Goal: Task Accomplishment & Management: Manage account settings

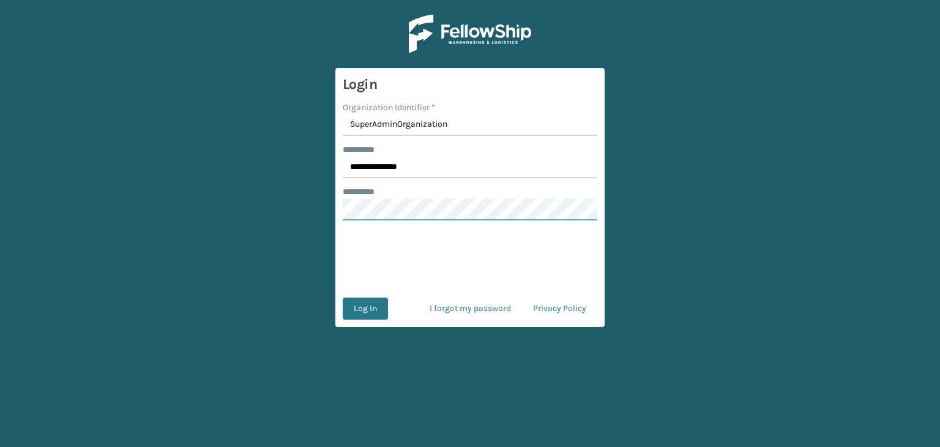
click at [224, 236] on main "**********" at bounding box center [470, 223] width 940 height 447
click at [365, 305] on button "Log In" at bounding box center [365, 308] width 45 height 22
click at [366, 310] on button "Log In" at bounding box center [365, 308] width 45 height 22
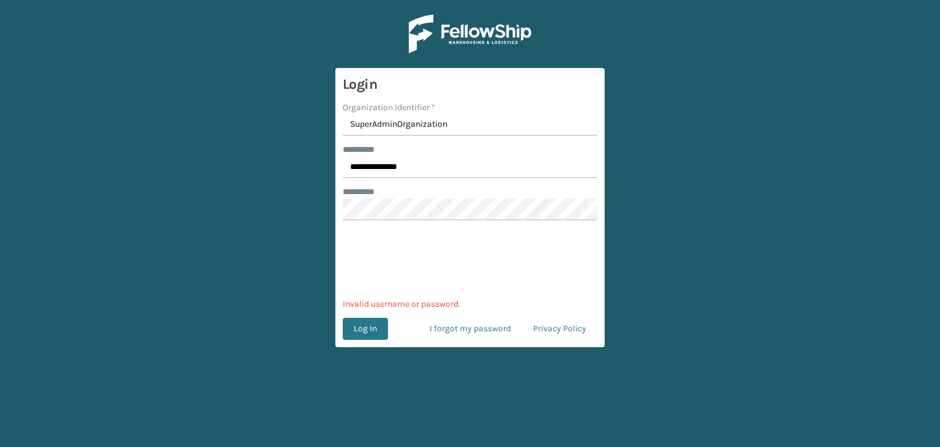
drag, startPoint x: 370, startPoint y: 339, endPoint x: 373, endPoint y: 333, distance: 6.6
click at [373, 333] on button "Log In" at bounding box center [365, 329] width 45 height 22
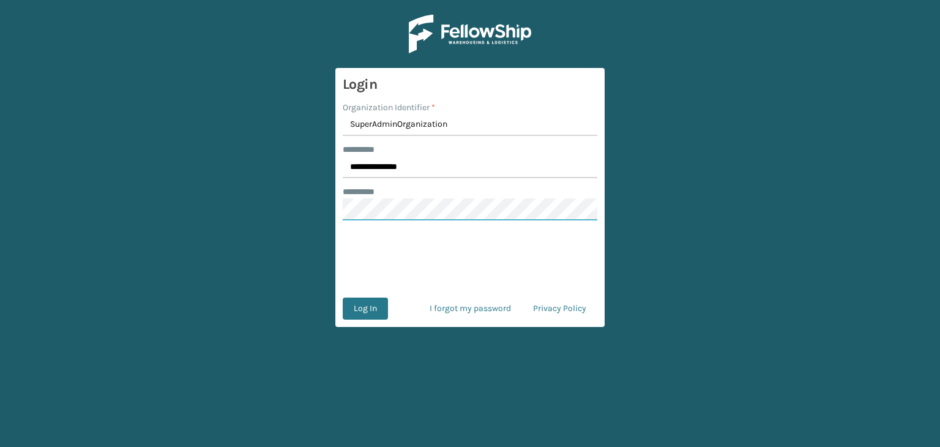
click at [302, 204] on main "**********" at bounding box center [470, 223] width 940 height 447
click at [420, 167] on input "**********" at bounding box center [470, 167] width 255 height 22
type input "********"
click at [367, 306] on button "Log In" at bounding box center [365, 308] width 45 height 22
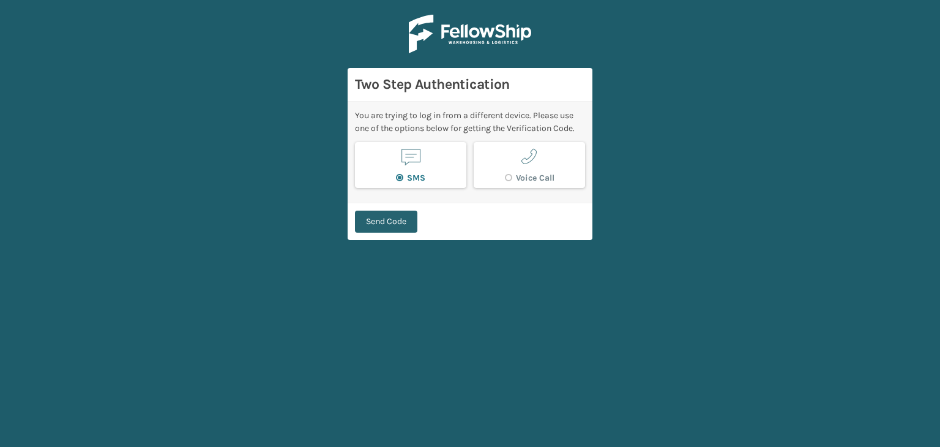
click at [383, 217] on button "Send Code" at bounding box center [386, 221] width 62 height 22
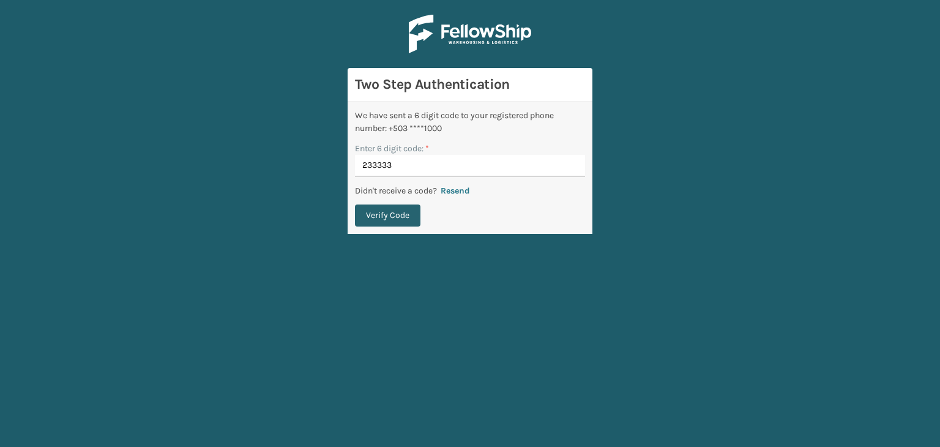
type input "233333"
click at [382, 218] on button "Verify Code" at bounding box center [387, 215] width 65 height 22
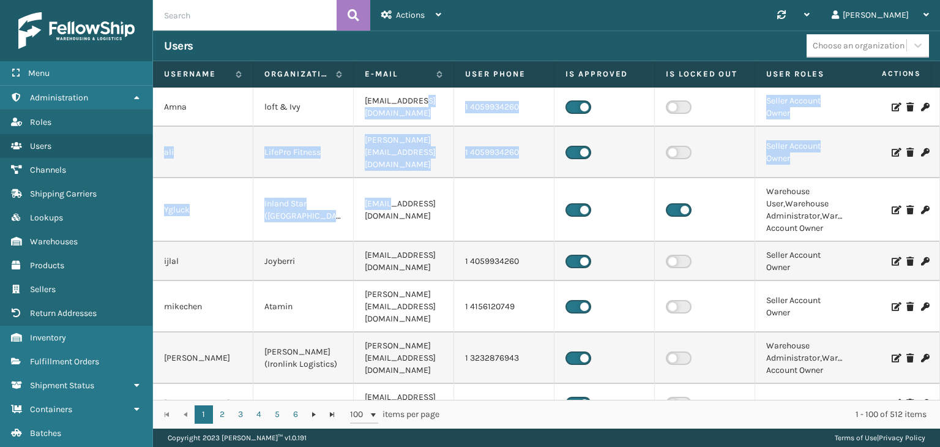
drag, startPoint x: 419, startPoint y: 121, endPoint x: 376, endPoint y: 205, distance: 94.1
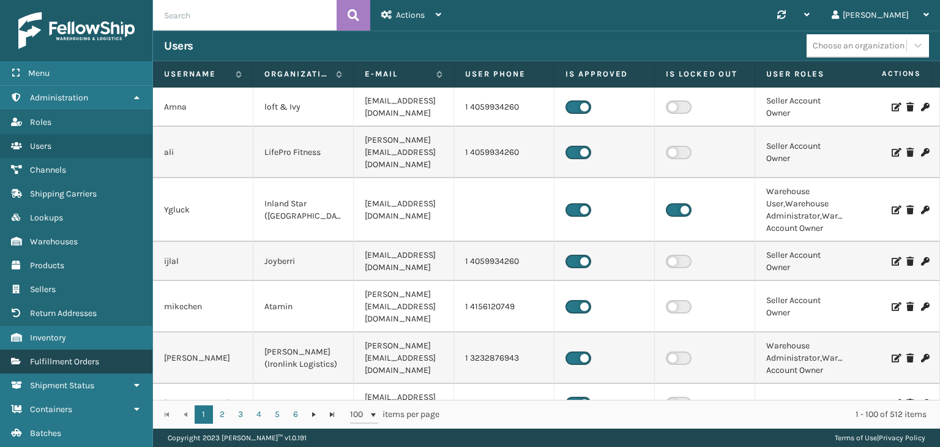
click at [71, 357] on span "Fulfillment Orders" at bounding box center [64, 361] width 69 height 10
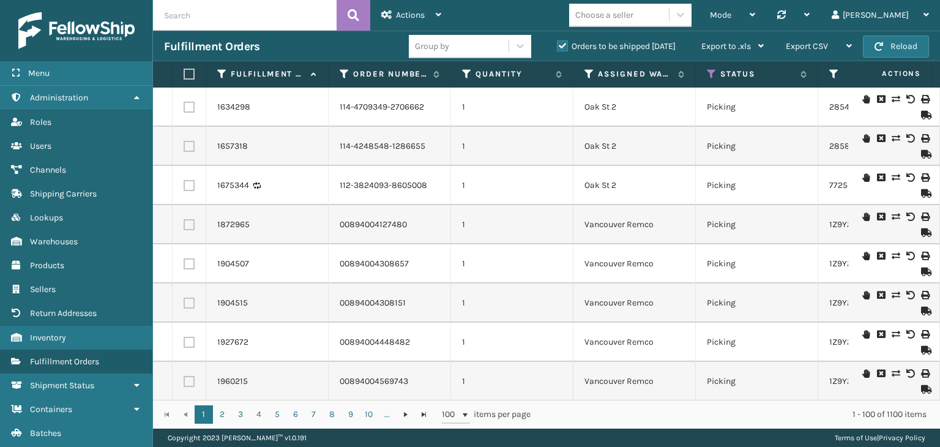
click at [298, 20] on input "text" at bounding box center [245, 15] width 184 height 31
click at [441, 18] on icon at bounding box center [439, 14] width 6 height 9
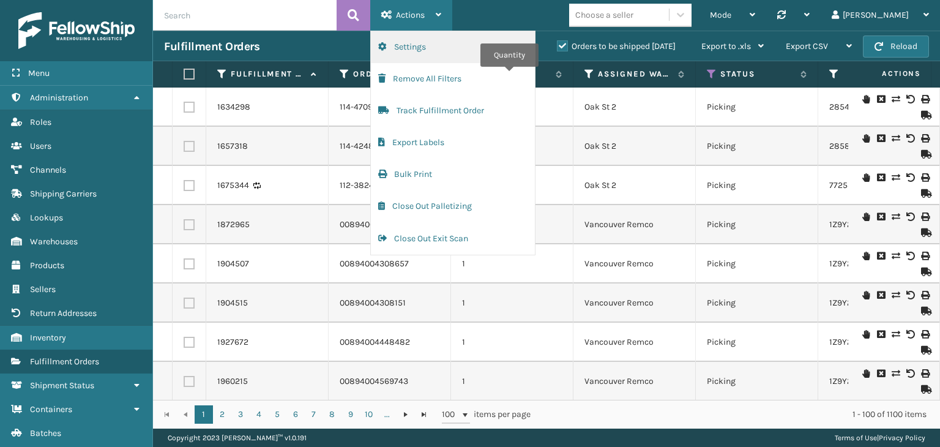
click at [401, 48] on button "Settings" at bounding box center [453, 47] width 164 height 32
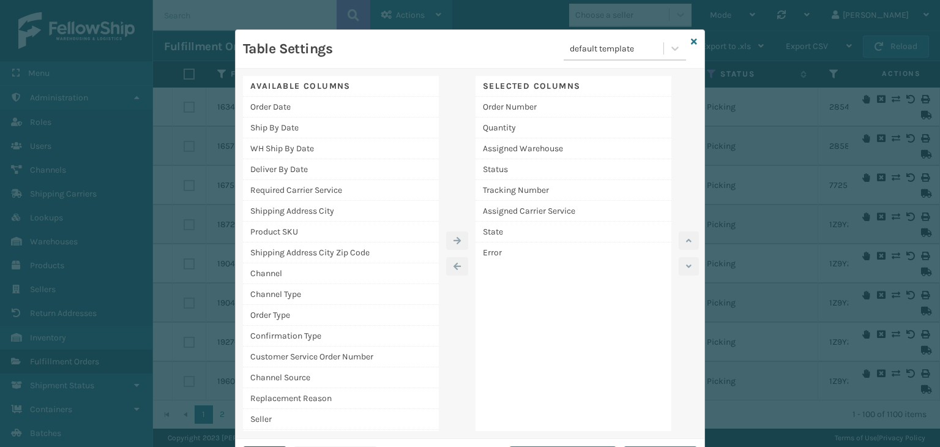
scroll to position [29, 0]
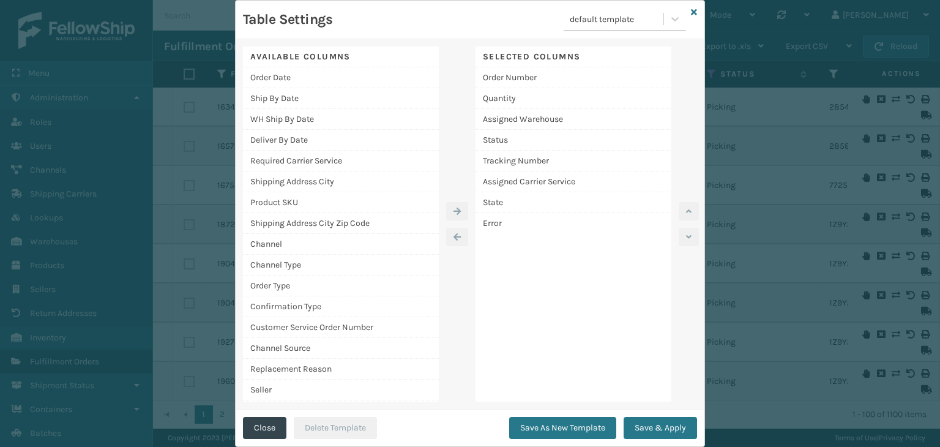
click at [650, 439] on div "Save As New Template Save & Apply" at bounding box center [603, 431] width 188 height 29
click at [321, 56] on div "Available Columns" at bounding box center [341, 57] width 196 height 21
click at [759, 384] on div "Table Settings default template Available Columns Order Date Ship By Date WH Sh…" at bounding box center [470, 223] width 940 height 447
click at [333, 72] on div "Order Date" at bounding box center [341, 77] width 196 height 21
click at [453, 210] on icon "button" at bounding box center [456, 211] width 7 height 9
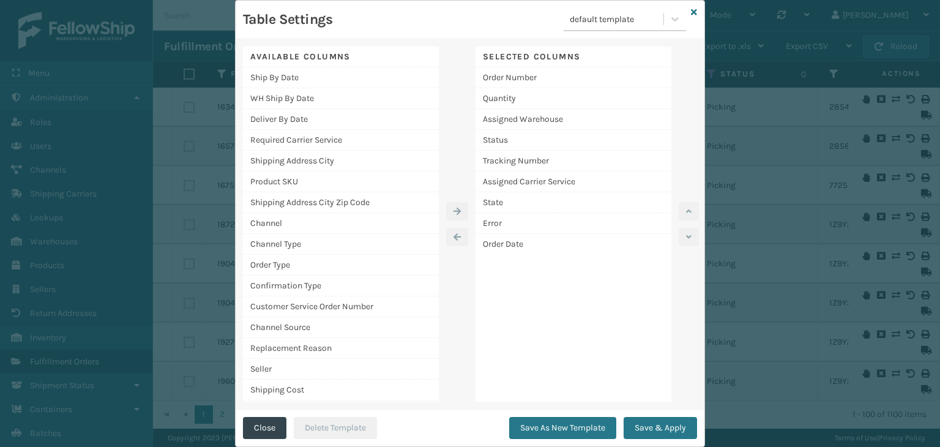
click at [769, 283] on div "Table Settings default template Available Columns Ship By Date WH Ship By Date …" at bounding box center [470, 223] width 940 height 447
click at [560, 76] on div "Order Number" at bounding box center [573, 77] width 196 height 21
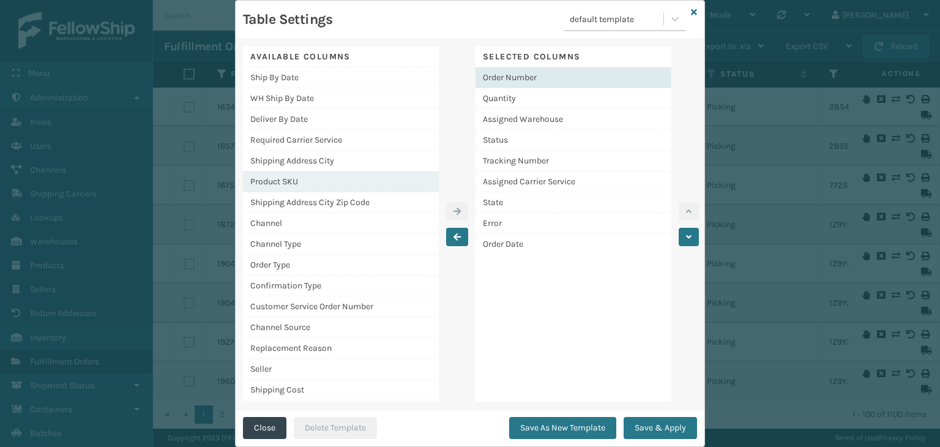
click at [370, 182] on div "Product SKU" at bounding box center [341, 181] width 196 height 21
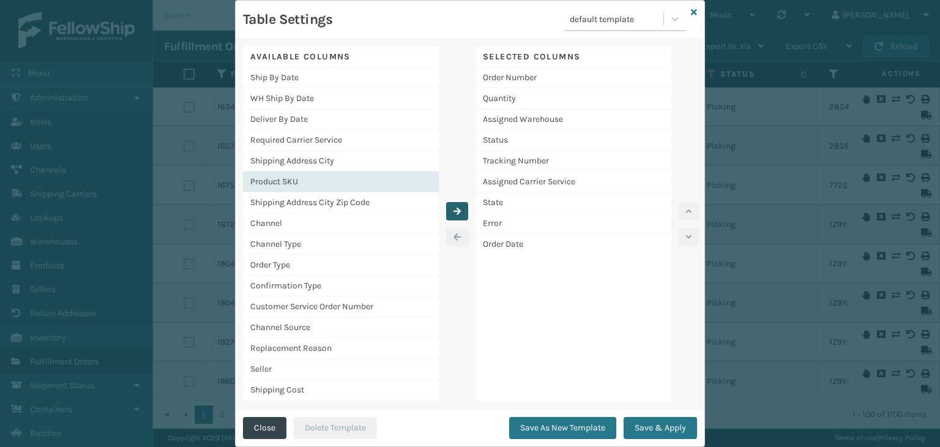
click at [448, 209] on button "button" at bounding box center [457, 211] width 22 height 18
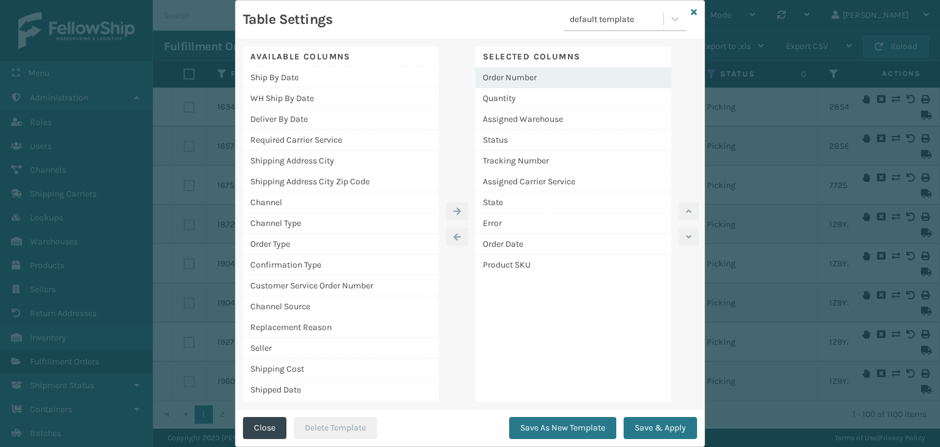
click at [522, 81] on div "Order Number" at bounding box center [573, 77] width 196 height 21
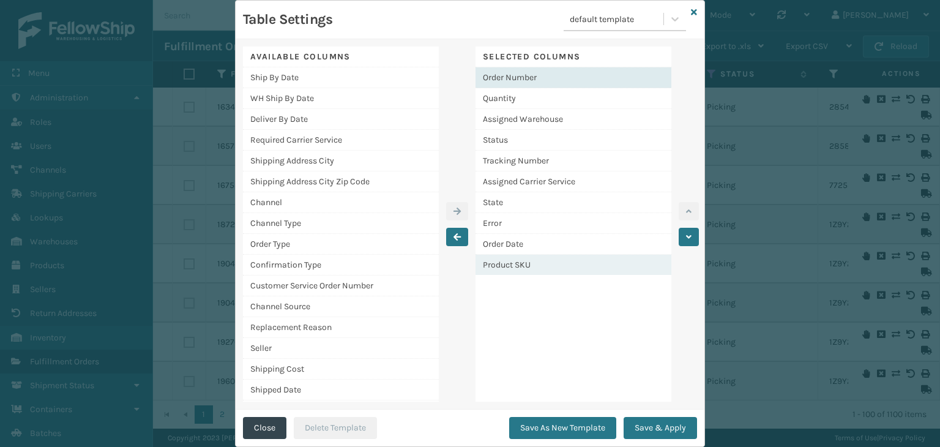
click at [501, 259] on div "Product SKU" at bounding box center [573, 265] width 196 height 20
click at [815, 210] on div "Table Settings default template Available Columns Ship By Date WH Ship By Date …" at bounding box center [470, 223] width 940 height 447
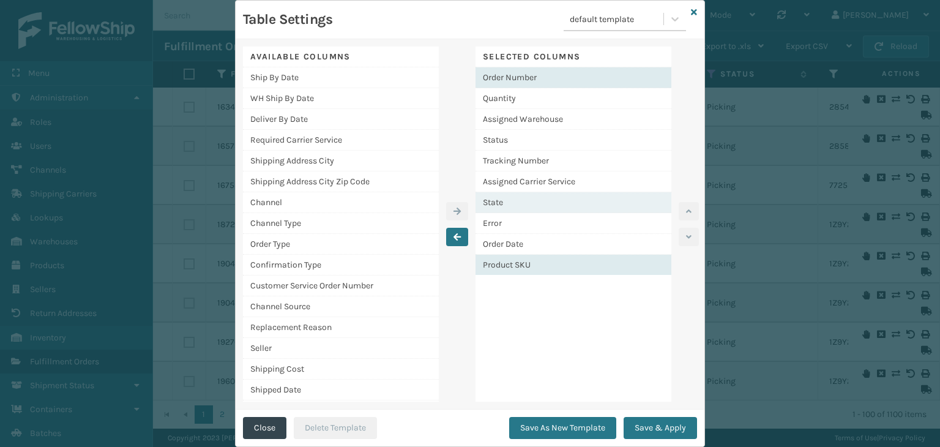
click at [639, 209] on div "State" at bounding box center [573, 202] width 196 height 21
click at [615, 262] on div "Product SKU" at bounding box center [573, 265] width 196 height 20
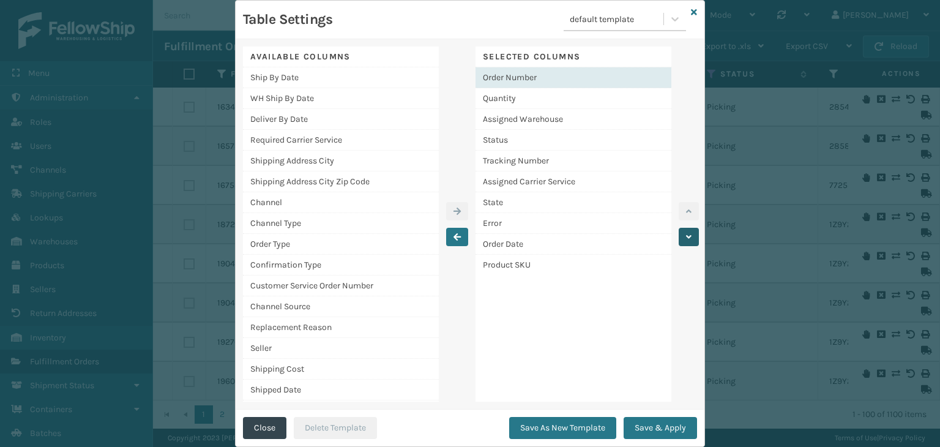
click at [688, 239] on button "button" at bounding box center [689, 237] width 20 height 18
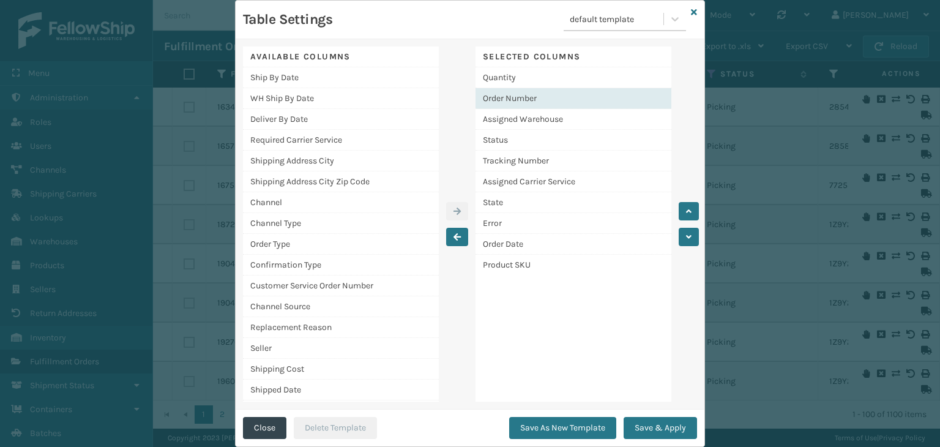
click at [540, 91] on div "Order Number" at bounding box center [573, 98] width 196 height 21
click at [540, 94] on div "Order Number" at bounding box center [573, 98] width 196 height 21
click at [686, 205] on button "button" at bounding box center [689, 211] width 20 height 18
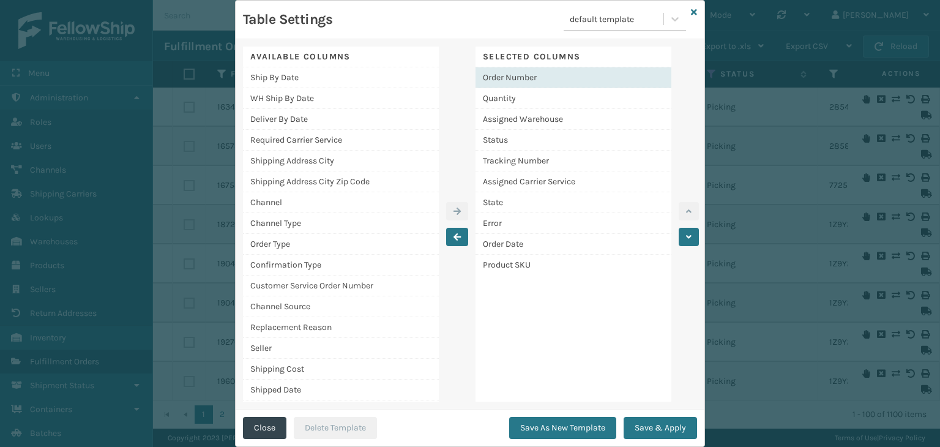
click at [541, 78] on div "Order Number" at bounding box center [573, 77] width 196 height 21
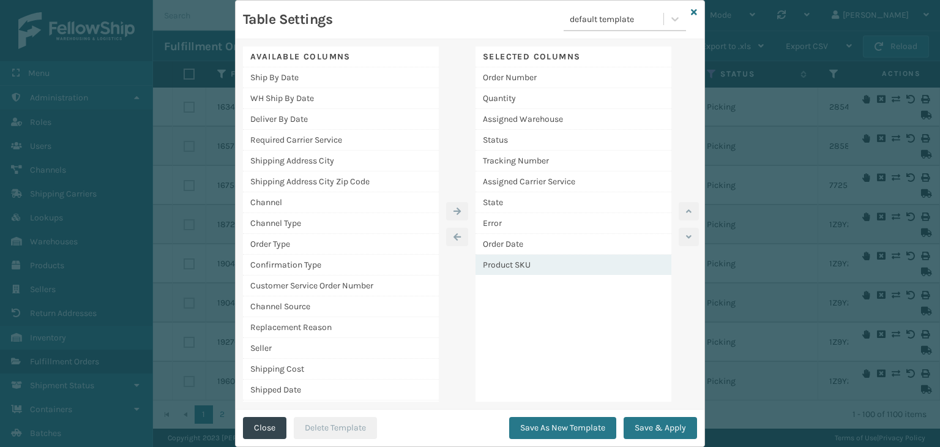
click at [534, 264] on div "Product SKU" at bounding box center [573, 265] width 196 height 20
click at [686, 212] on icon "button" at bounding box center [689, 211] width 6 height 9
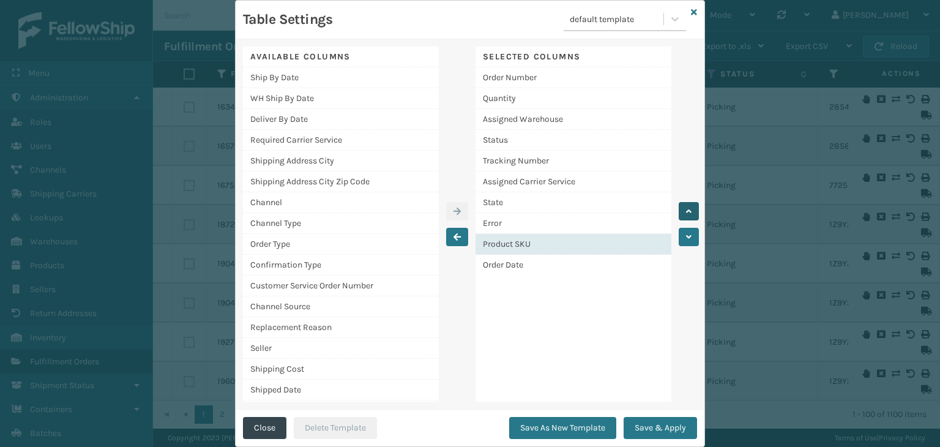
click at [686, 212] on icon "button" at bounding box center [689, 211] width 6 height 9
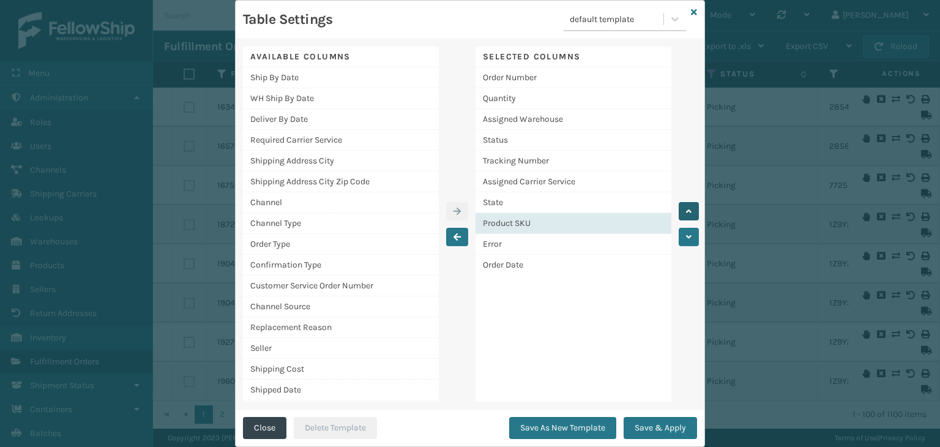
click at [686, 212] on icon "button" at bounding box center [689, 211] width 6 height 9
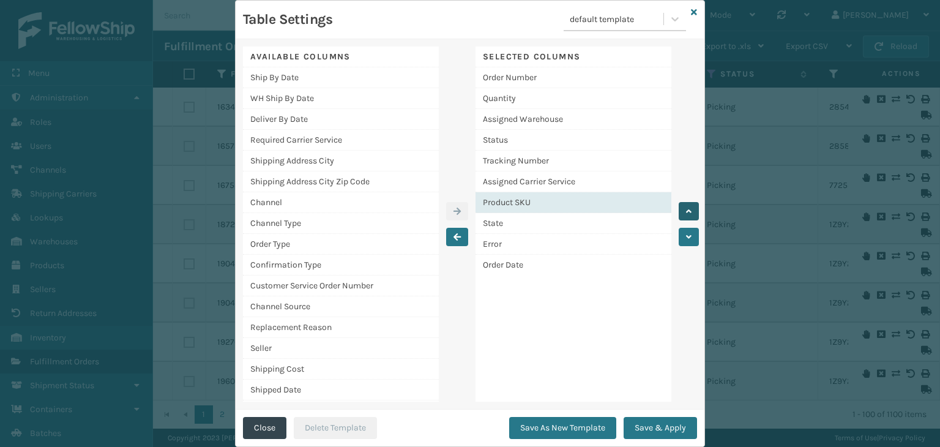
click at [686, 212] on icon "button" at bounding box center [689, 211] width 6 height 9
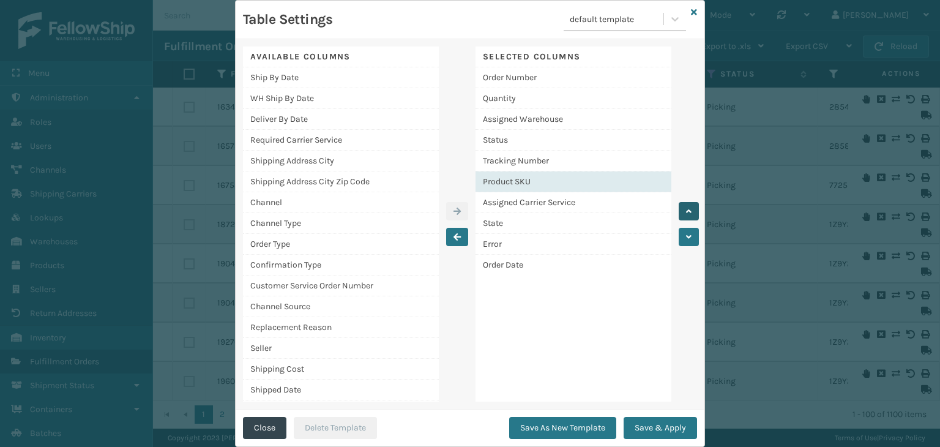
click at [686, 212] on icon "button" at bounding box center [689, 211] width 6 height 9
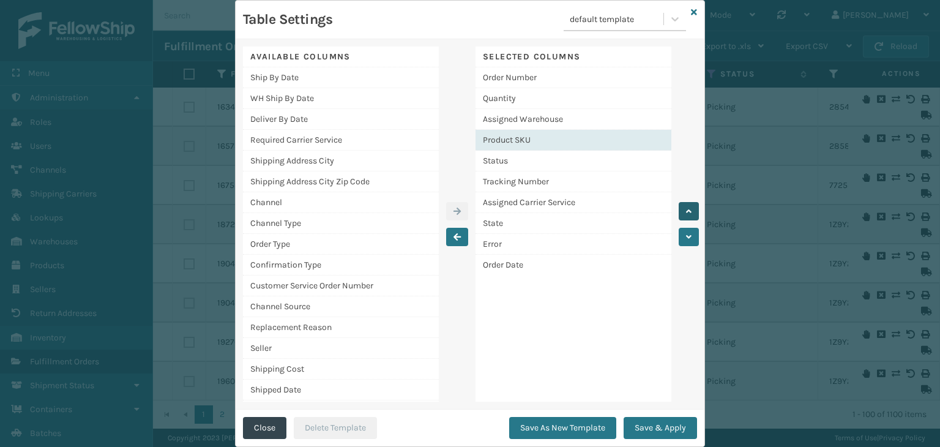
click at [686, 212] on icon "button" at bounding box center [689, 211] width 6 height 9
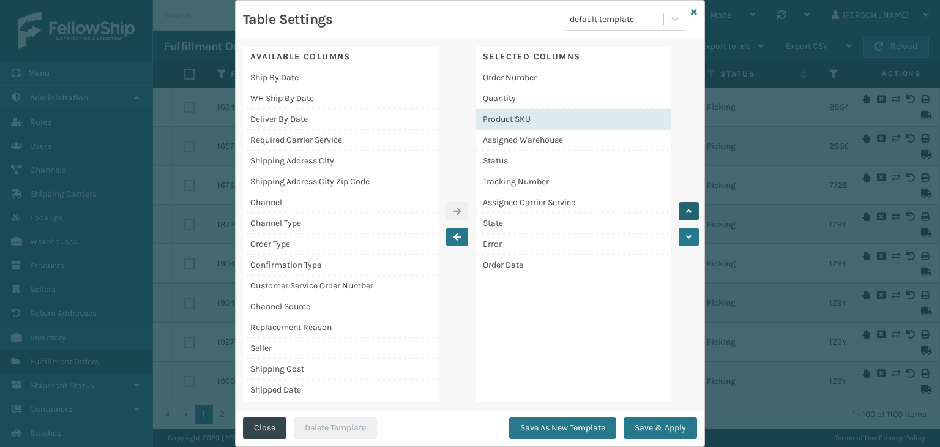
click at [686, 212] on icon "button" at bounding box center [689, 211] width 6 height 9
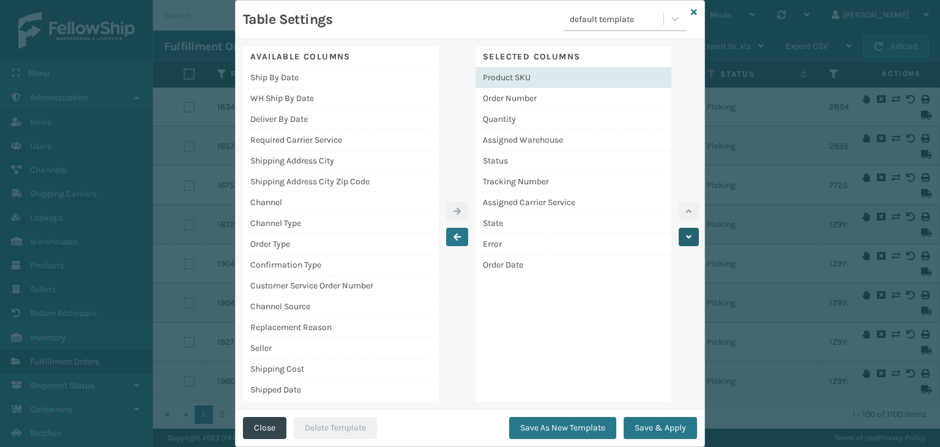
click at [686, 236] on icon "button" at bounding box center [689, 237] width 6 height 9
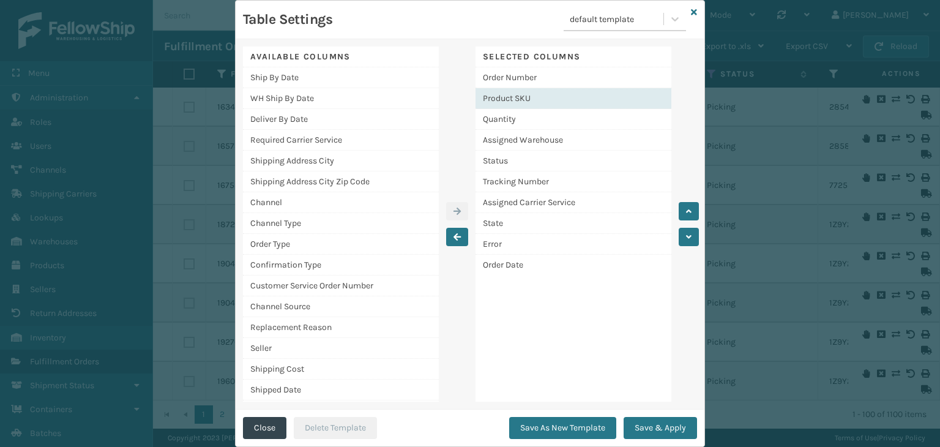
click at [571, 101] on div "Product SKU" at bounding box center [573, 98] width 196 height 21
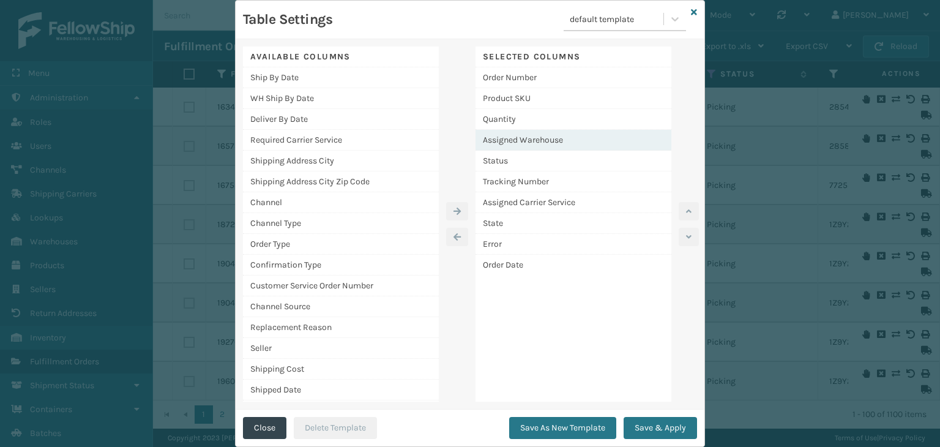
click at [525, 136] on div "Assigned Warehouse" at bounding box center [573, 140] width 196 height 21
click at [686, 207] on icon "button" at bounding box center [689, 211] width 6 height 9
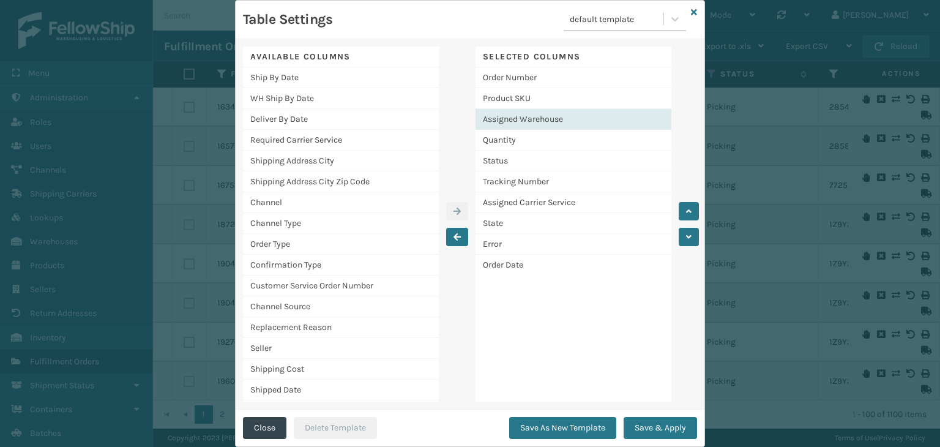
click at [603, 113] on div "Assigned Warehouse" at bounding box center [573, 119] width 196 height 21
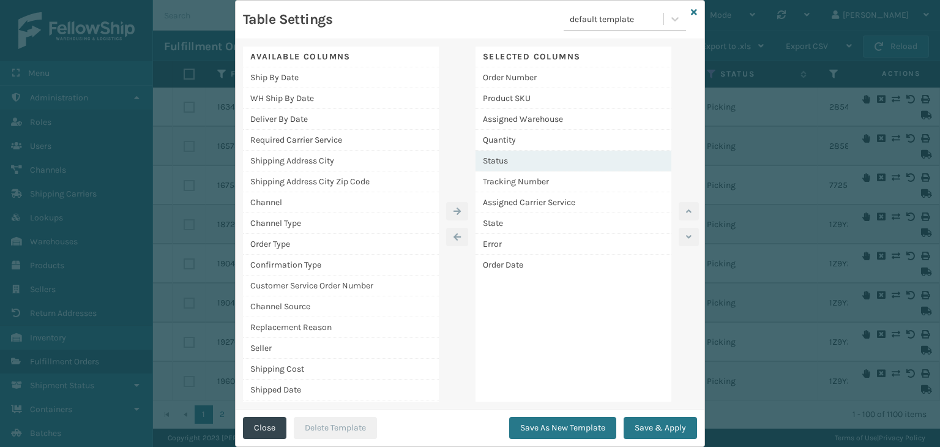
click at [551, 158] on div "Status" at bounding box center [573, 161] width 196 height 21
click at [686, 211] on icon "button" at bounding box center [689, 211] width 6 height 9
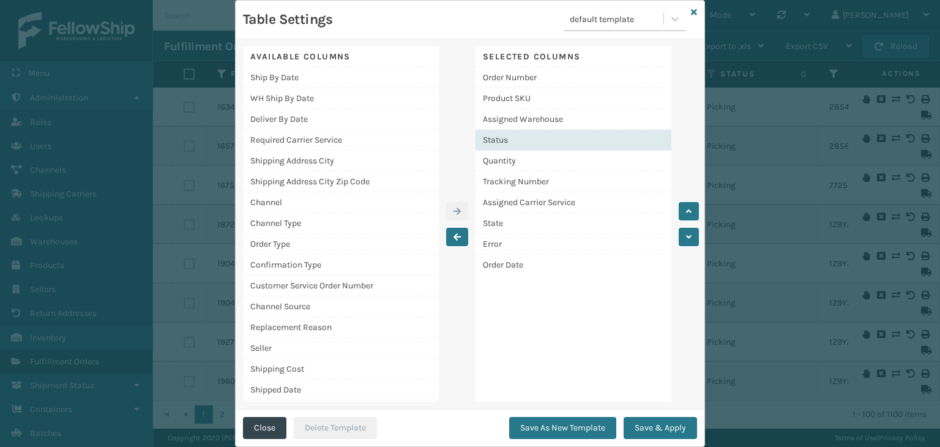
click at [580, 143] on div "Status" at bounding box center [573, 140] width 196 height 21
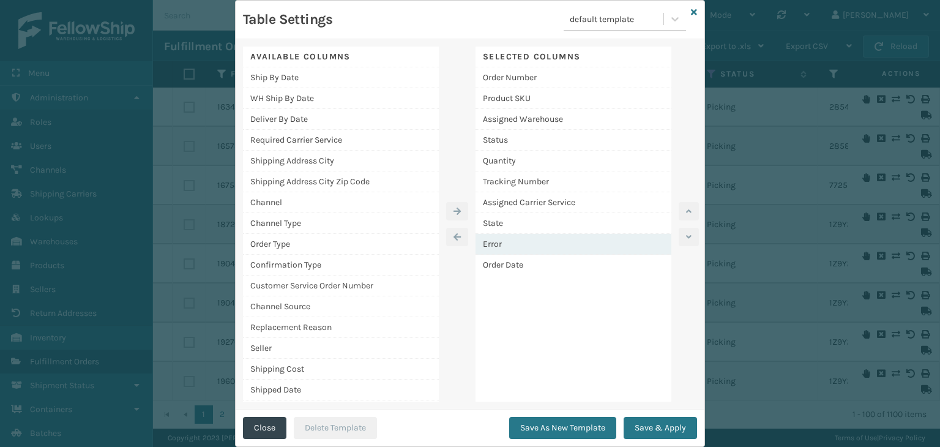
click at [524, 239] on div "Error" at bounding box center [573, 244] width 196 height 21
click at [686, 209] on icon "button" at bounding box center [689, 211] width 6 height 9
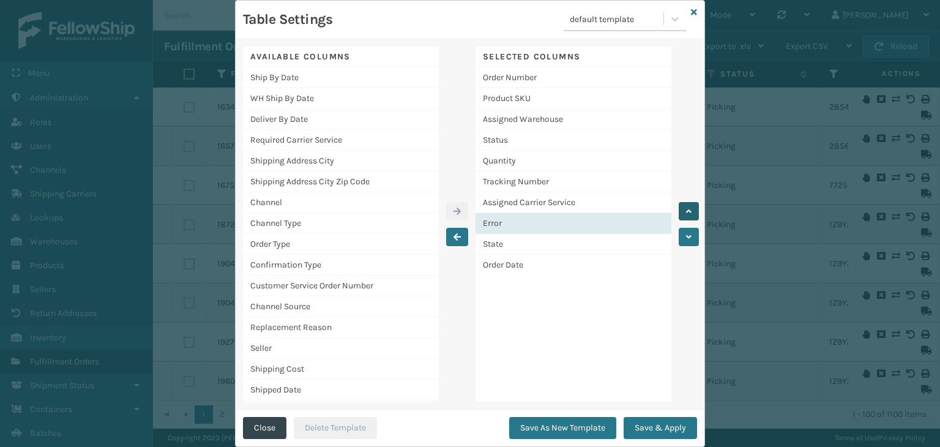
click at [686, 209] on icon "button" at bounding box center [689, 211] width 6 height 9
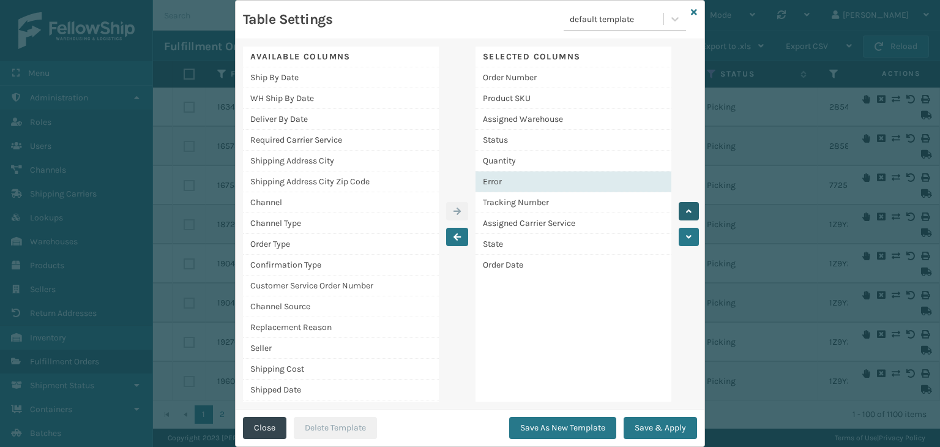
click at [686, 209] on icon "button" at bounding box center [689, 211] width 6 height 9
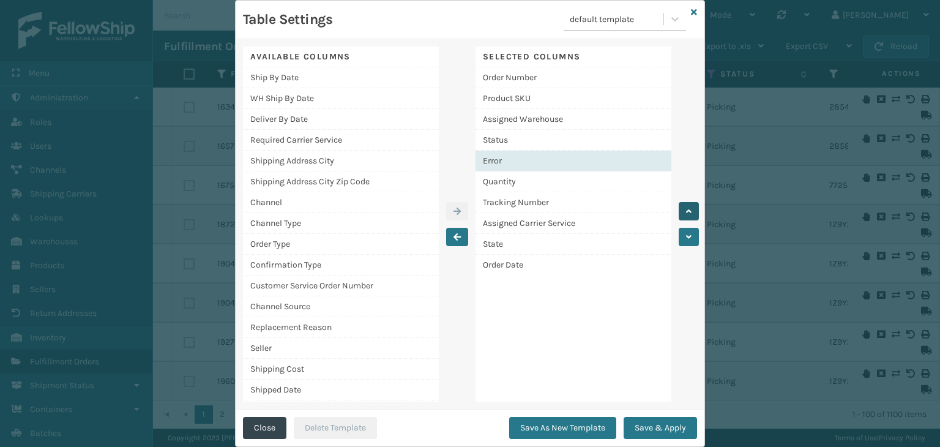
click at [686, 209] on icon "button" at bounding box center [689, 211] width 6 height 9
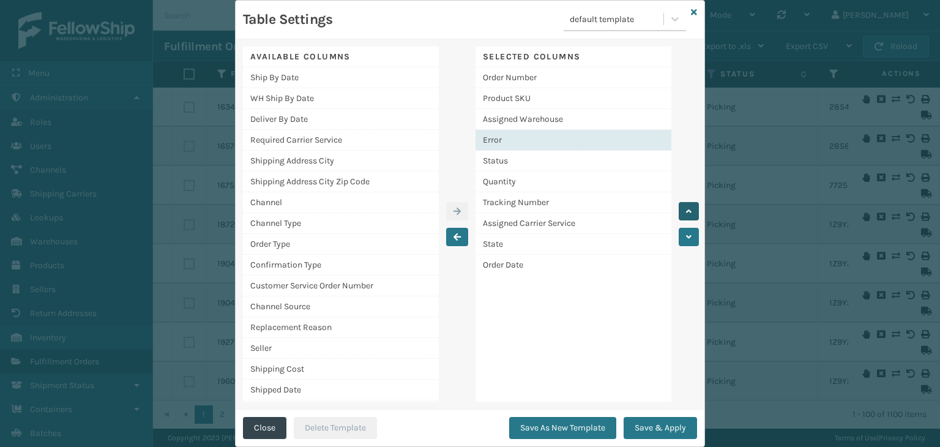
click at [686, 209] on icon "button" at bounding box center [689, 211] width 6 height 9
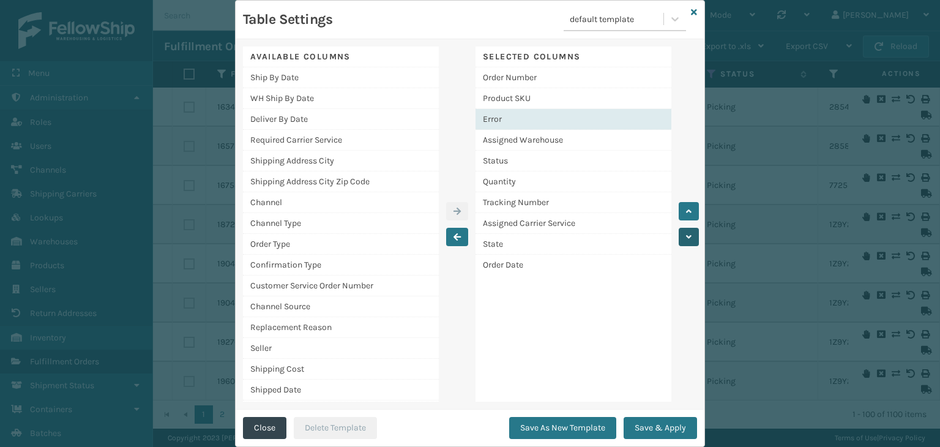
click at [686, 233] on icon "button" at bounding box center [689, 237] width 6 height 9
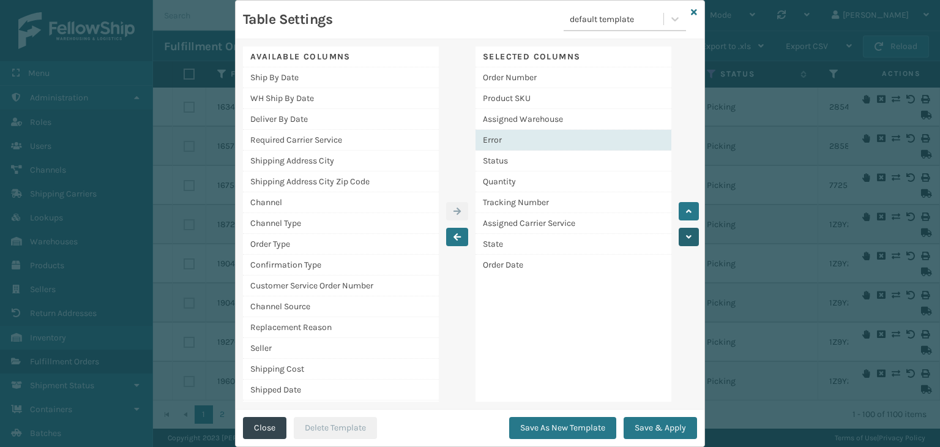
click at [680, 233] on button "button" at bounding box center [689, 237] width 20 height 18
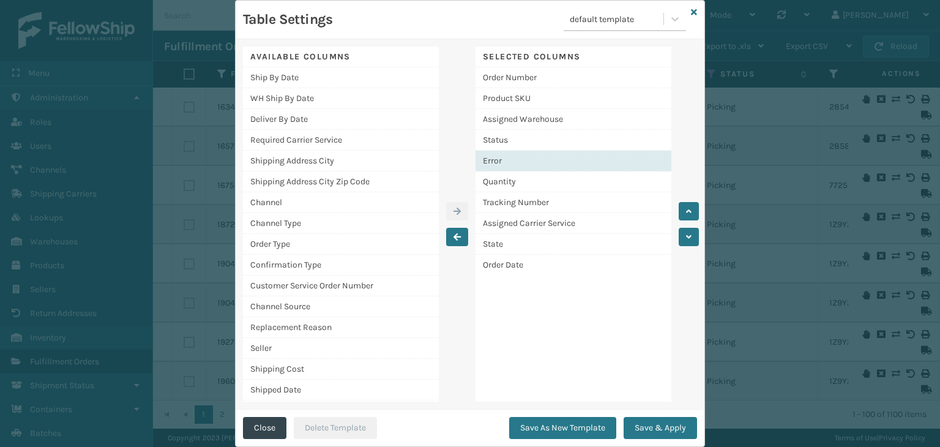
click at [593, 162] on div "Error" at bounding box center [573, 161] width 196 height 21
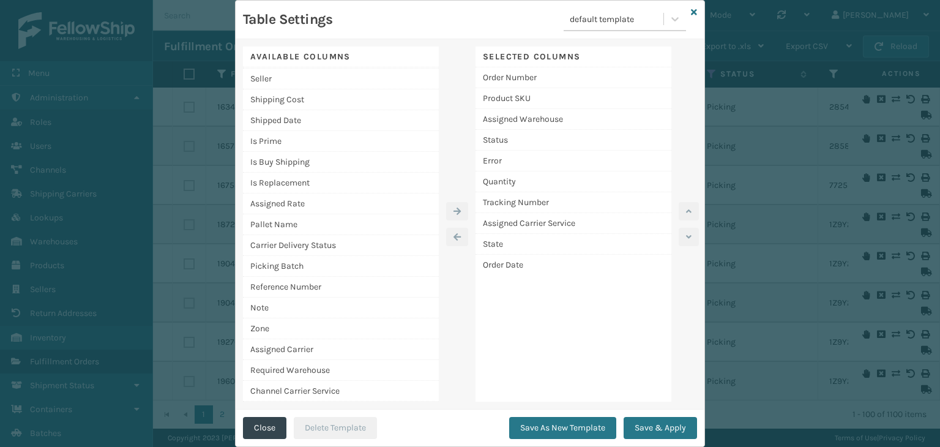
scroll to position [294, 0]
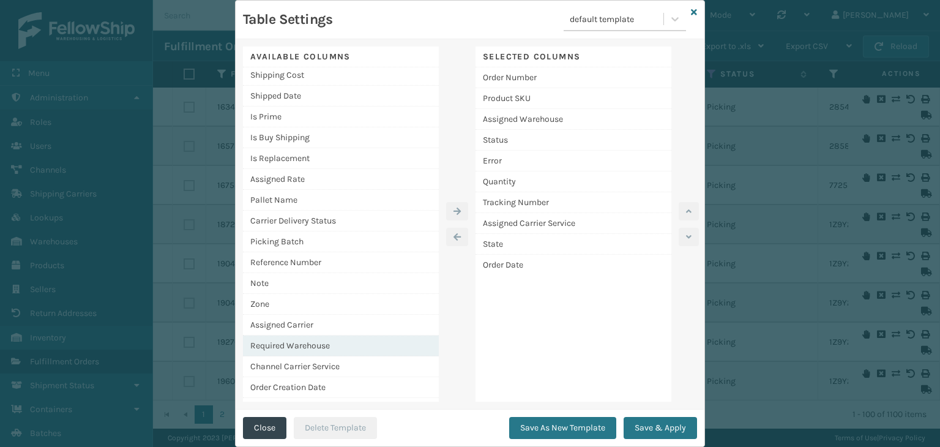
click at [344, 341] on div "Required Warehouse" at bounding box center [341, 345] width 196 height 21
click at [456, 210] on button "button" at bounding box center [457, 211] width 22 height 18
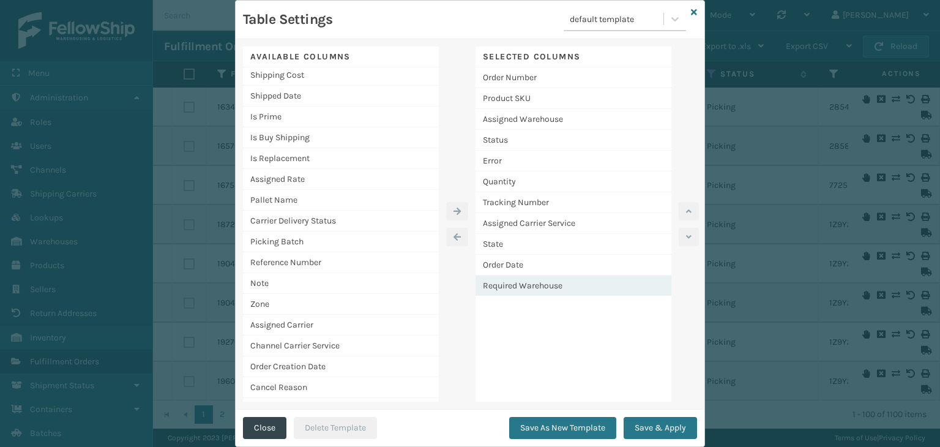
click at [546, 286] on div "Required Warehouse" at bounding box center [573, 285] width 196 height 20
click at [686, 207] on icon "button" at bounding box center [689, 211] width 6 height 9
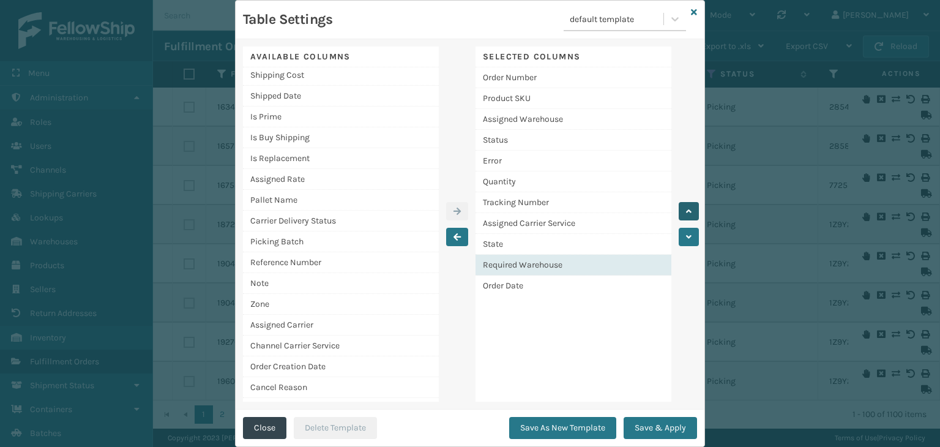
click at [686, 207] on icon "button" at bounding box center [689, 211] width 6 height 9
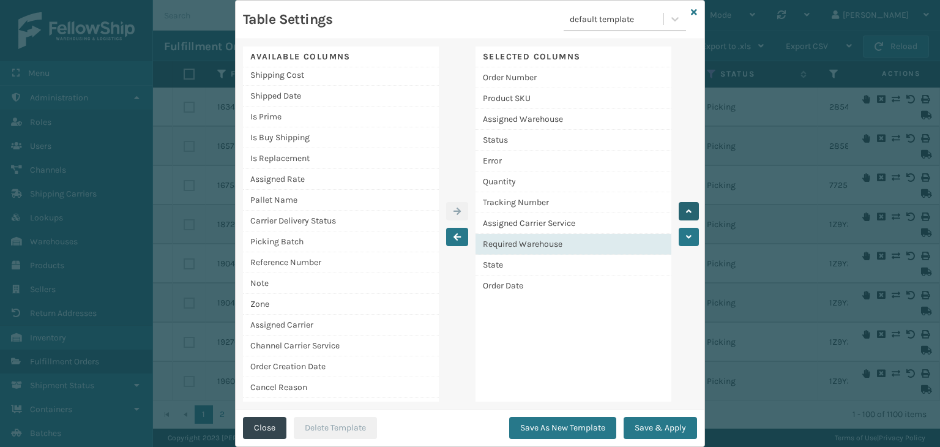
click at [686, 207] on icon "button" at bounding box center [689, 211] width 6 height 9
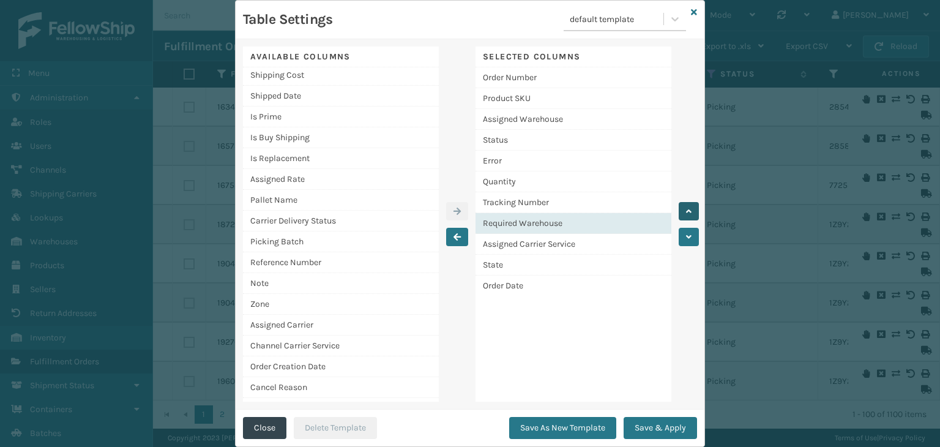
click at [686, 207] on icon "button" at bounding box center [689, 211] width 6 height 9
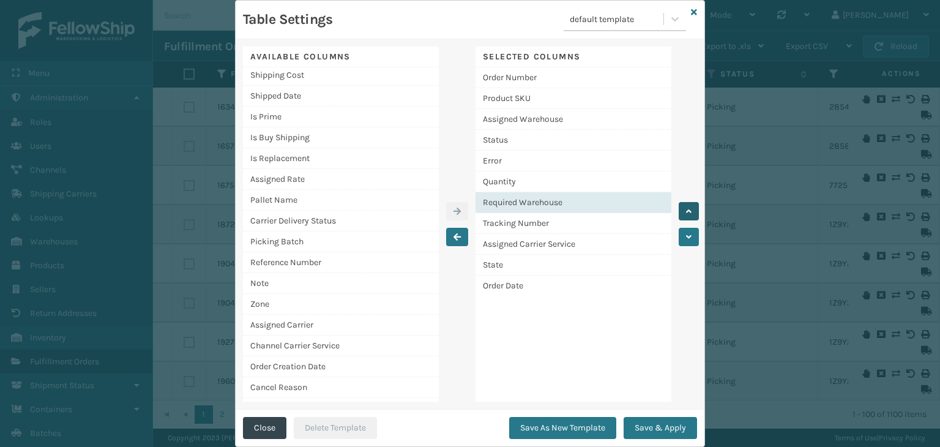
click at [686, 207] on icon "button" at bounding box center [689, 211] width 6 height 9
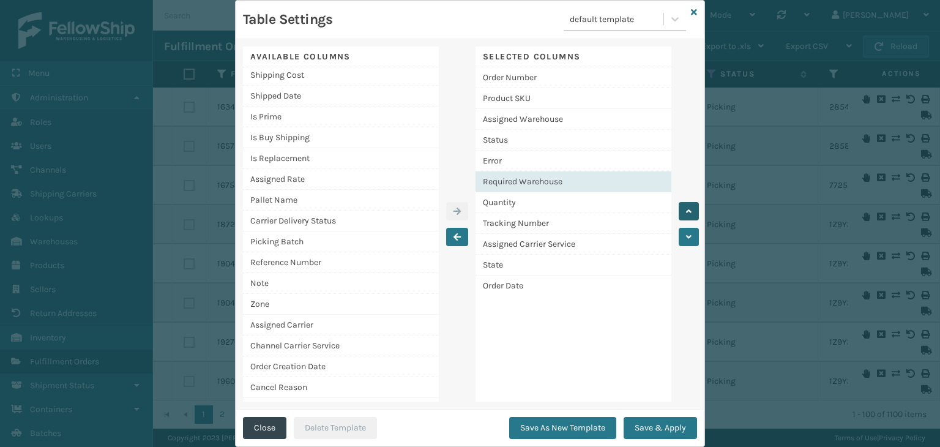
click at [686, 207] on icon "button" at bounding box center [689, 211] width 6 height 9
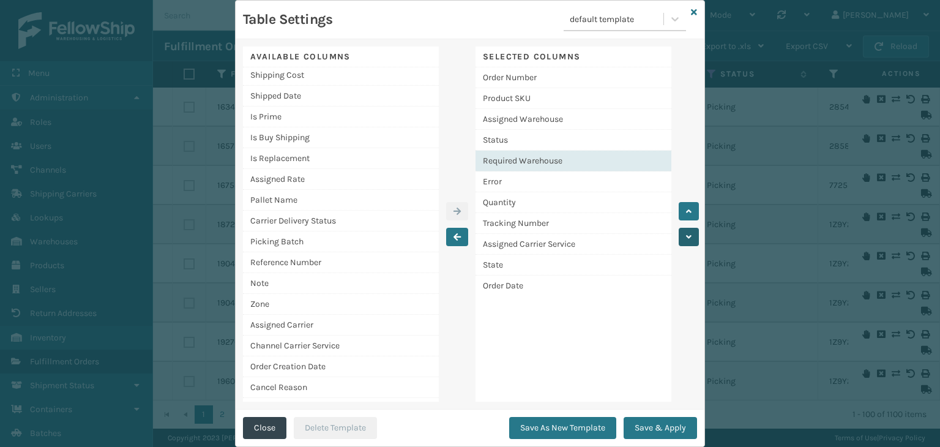
click at [686, 233] on icon "button" at bounding box center [689, 237] width 6 height 9
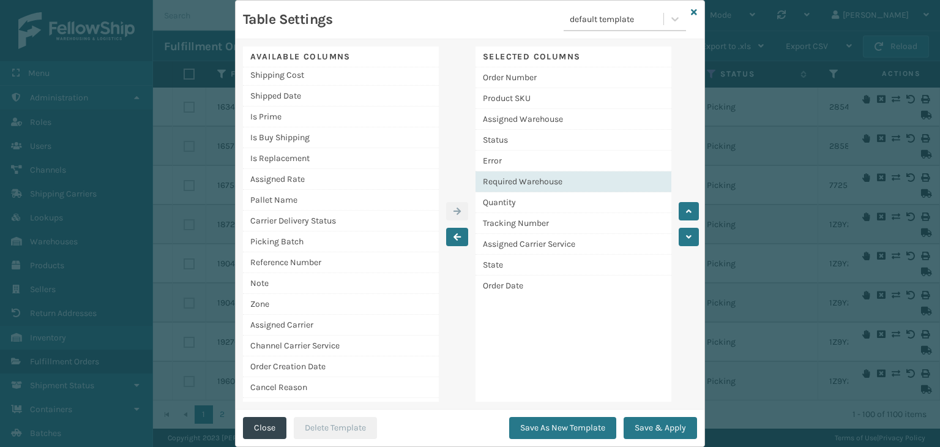
click at [590, 185] on div "Required Warehouse" at bounding box center [573, 181] width 196 height 21
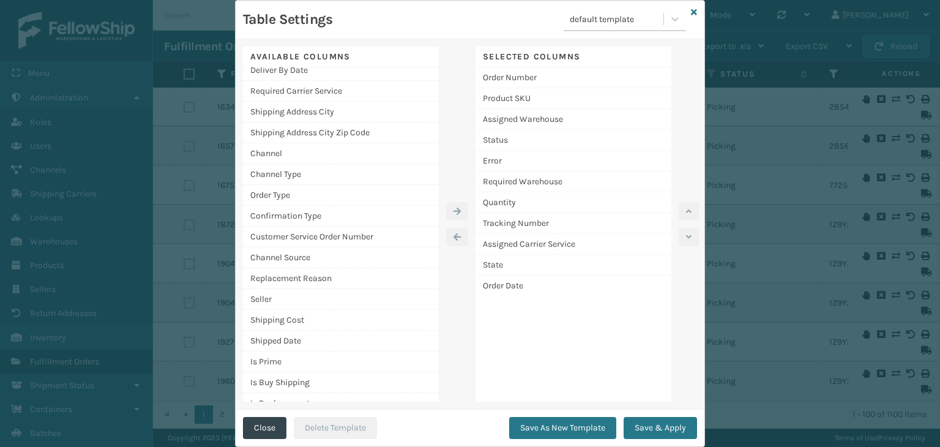
scroll to position [24, 0]
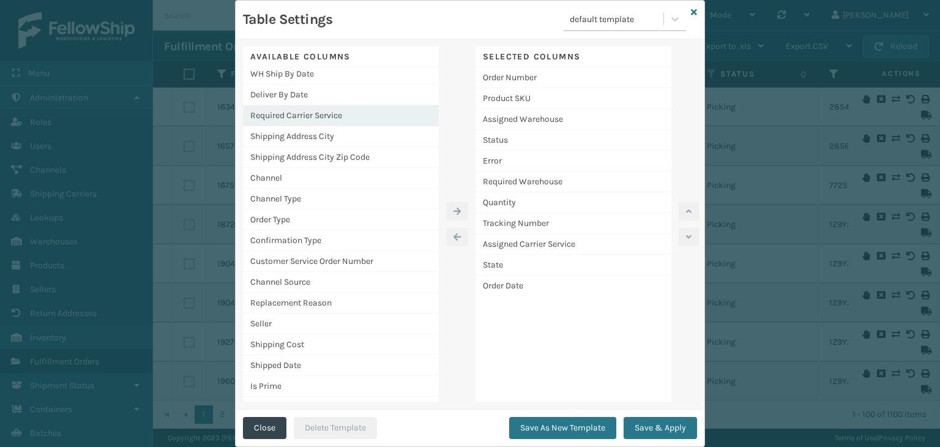
click at [303, 116] on div "Required Carrier Service" at bounding box center [341, 115] width 196 height 21
click at [453, 210] on icon "button" at bounding box center [456, 211] width 7 height 9
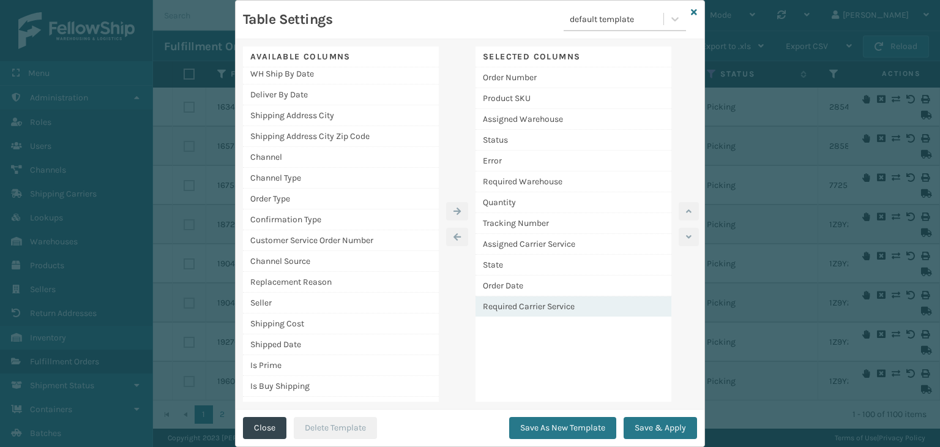
click at [510, 299] on div "Required Carrier Service" at bounding box center [573, 306] width 196 height 20
click at [685, 205] on button "button" at bounding box center [689, 211] width 20 height 18
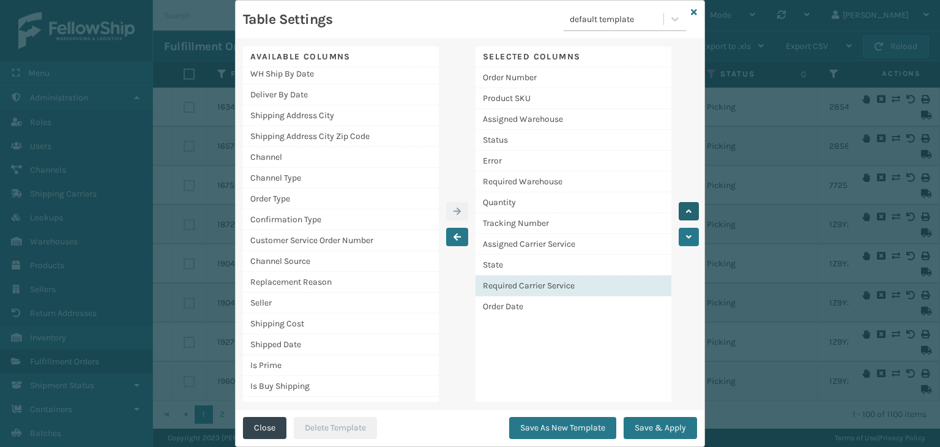
click at [685, 205] on button "button" at bounding box center [689, 211] width 20 height 18
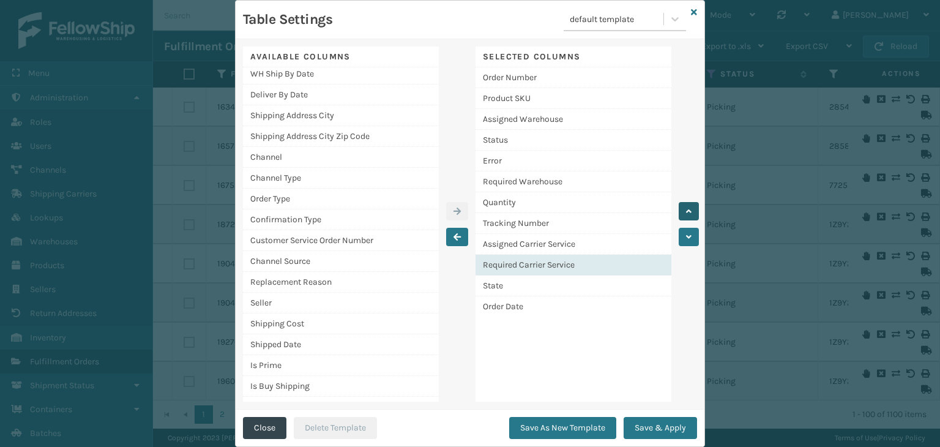
click at [685, 205] on button "button" at bounding box center [689, 211] width 20 height 18
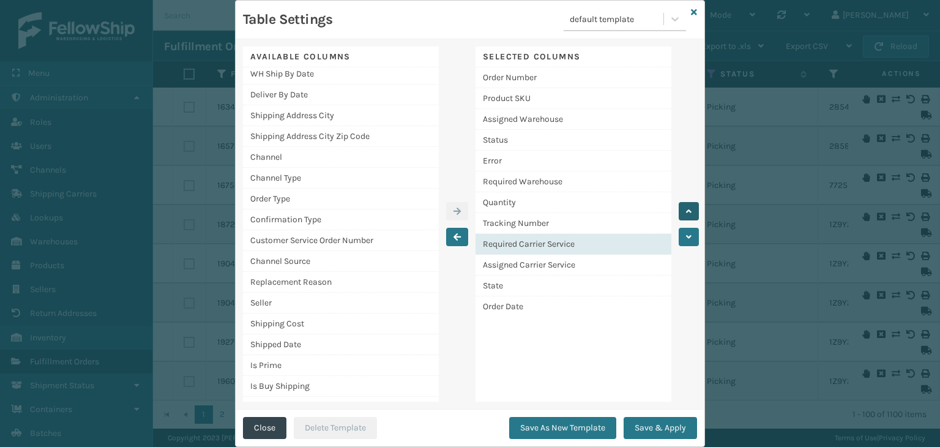
click at [685, 205] on button "button" at bounding box center [689, 211] width 20 height 18
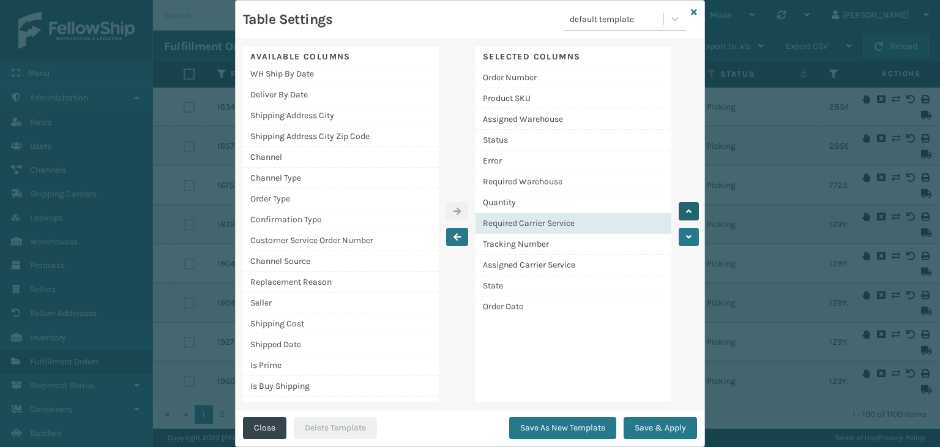
click at [685, 205] on button "button" at bounding box center [689, 211] width 20 height 18
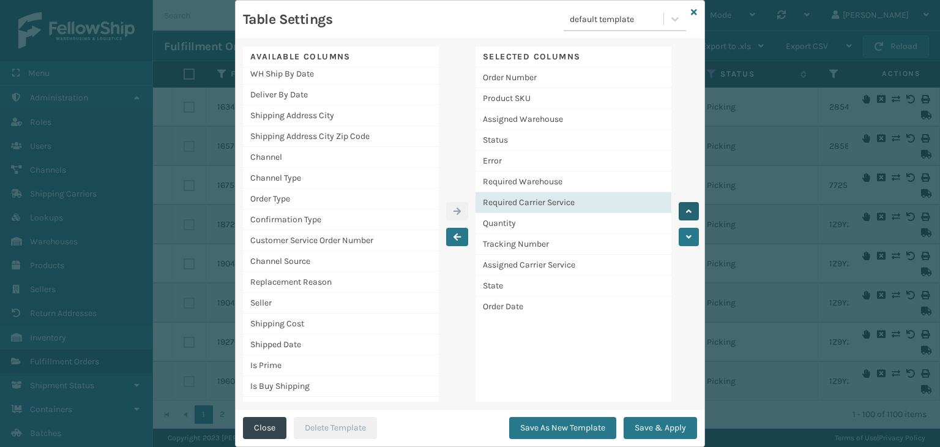
click at [685, 205] on button "button" at bounding box center [689, 211] width 20 height 18
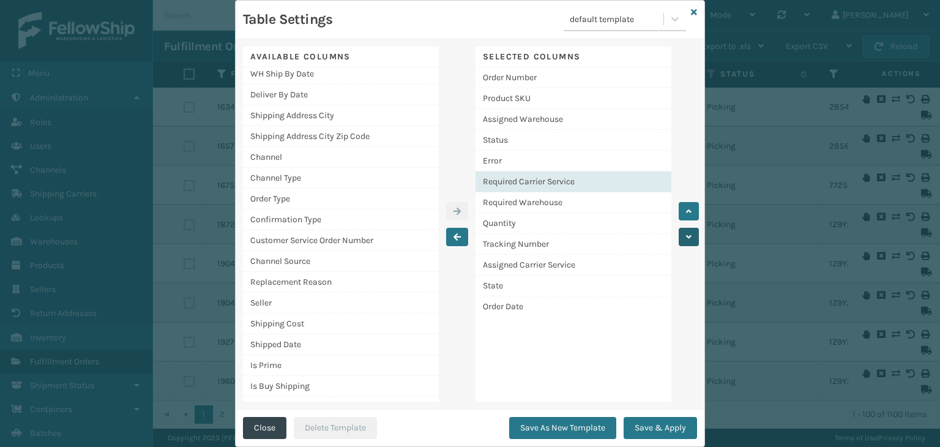
click at [686, 234] on icon "button" at bounding box center [689, 237] width 6 height 9
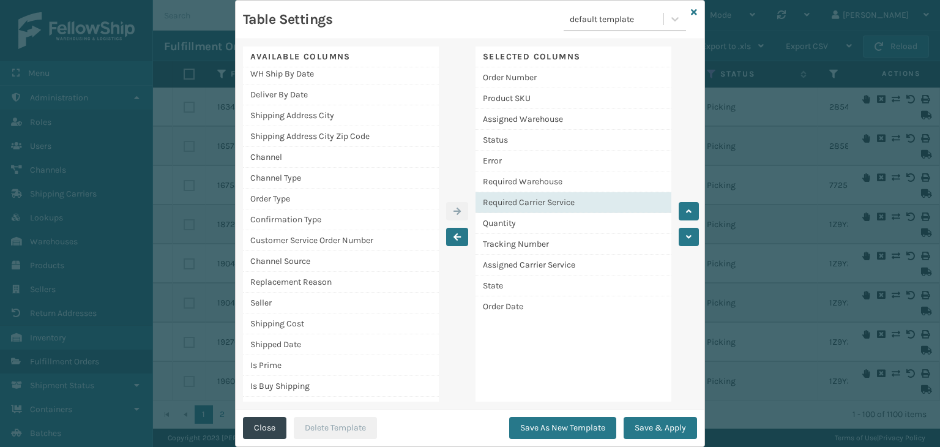
click at [605, 195] on div "Required Carrier Service" at bounding box center [573, 202] width 196 height 21
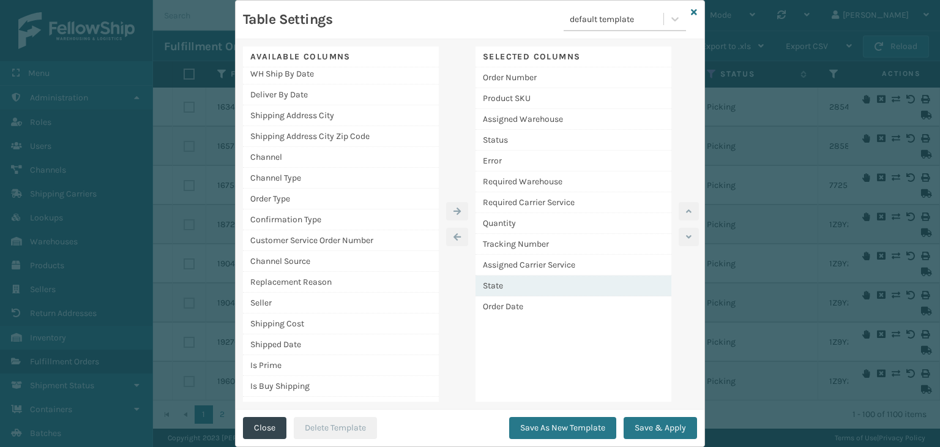
click at [524, 289] on div "State" at bounding box center [573, 285] width 196 height 21
click at [686, 207] on icon "button" at bounding box center [689, 211] width 6 height 9
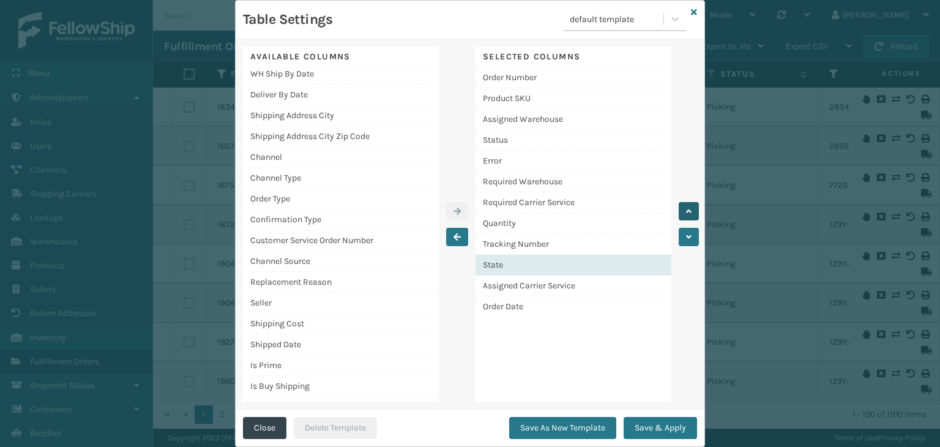
click at [686, 207] on icon "button" at bounding box center [689, 211] width 6 height 9
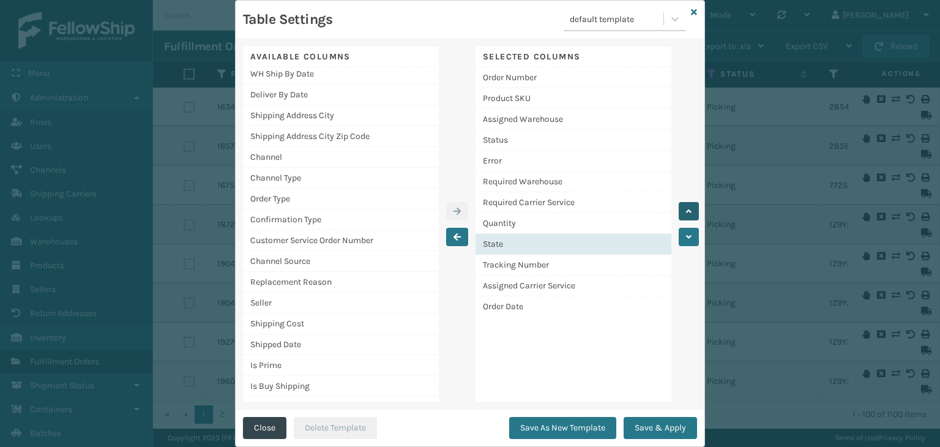
click at [686, 207] on icon "button" at bounding box center [689, 211] width 6 height 9
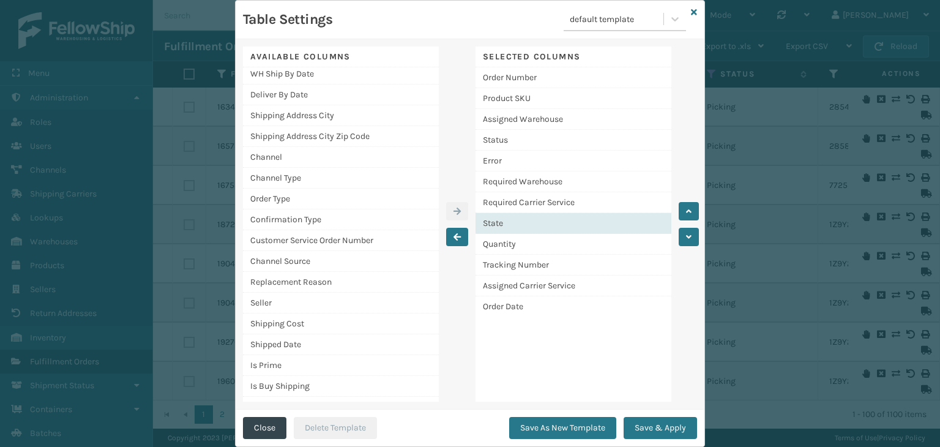
click at [629, 222] on div "State" at bounding box center [573, 223] width 196 height 21
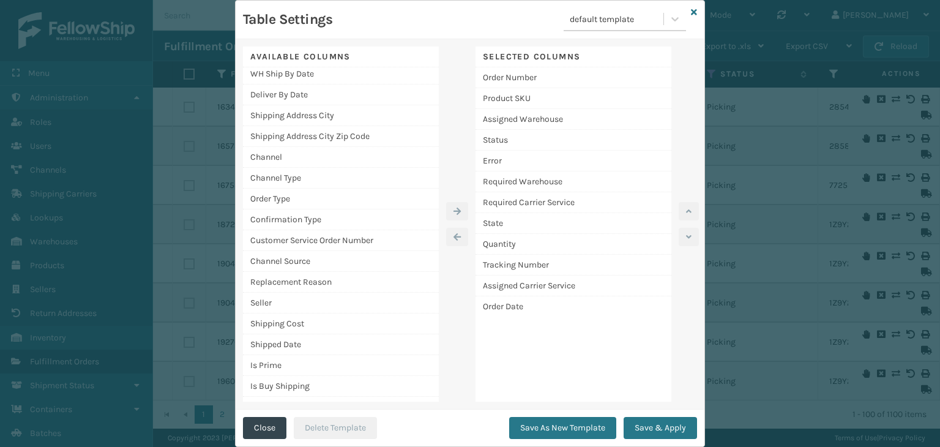
click at [575, 330] on div "Selected Columns Order Number Product SKU Assigned Warehouse Status Error Requi…" at bounding box center [573, 224] width 196 height 355
click at [343, 81] on div "WH Ship By Date" at bounding box center [341, 74] width 196 height 21
click at [453, 209] on icon "button" at bounding box center [456, 211] width 7 height 9
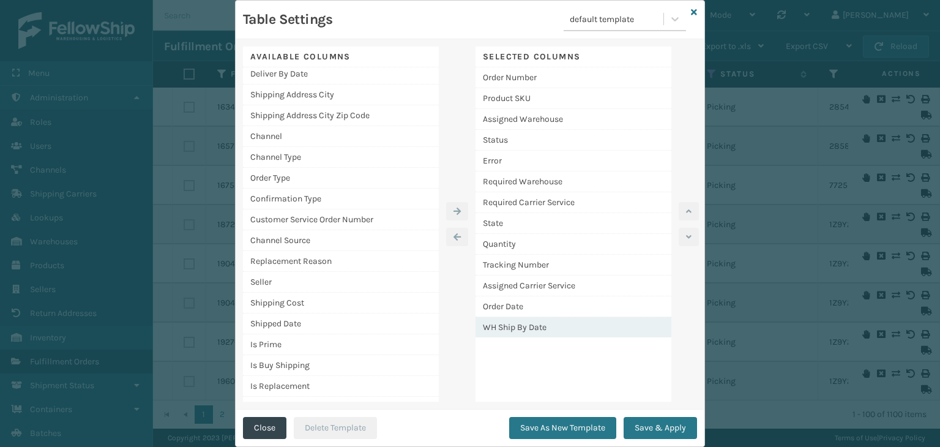
click at [510, 321] on div "WH Ship By Date" at bounding box center [573, 327] width 196 height 20
click at [686, 209] on icon "button" at bounding box center [689, 211] width 6 height 9
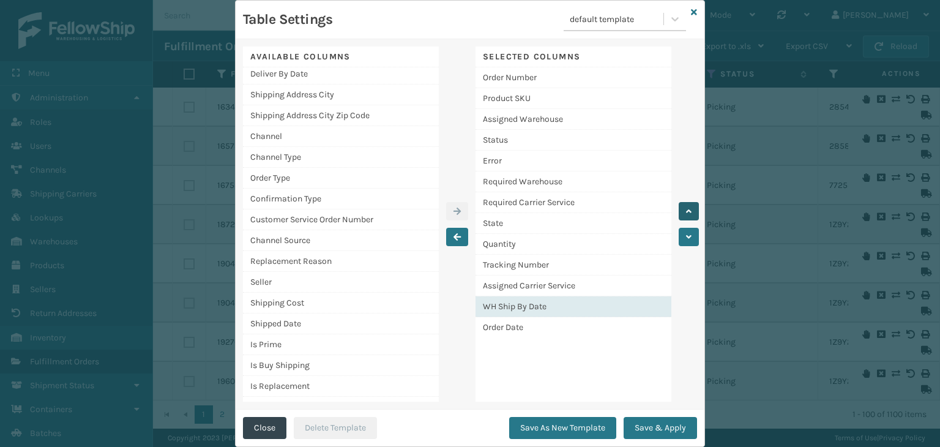
click at [686, 209] on icon "button" at bounding box center [689, 211] width 6 height 9
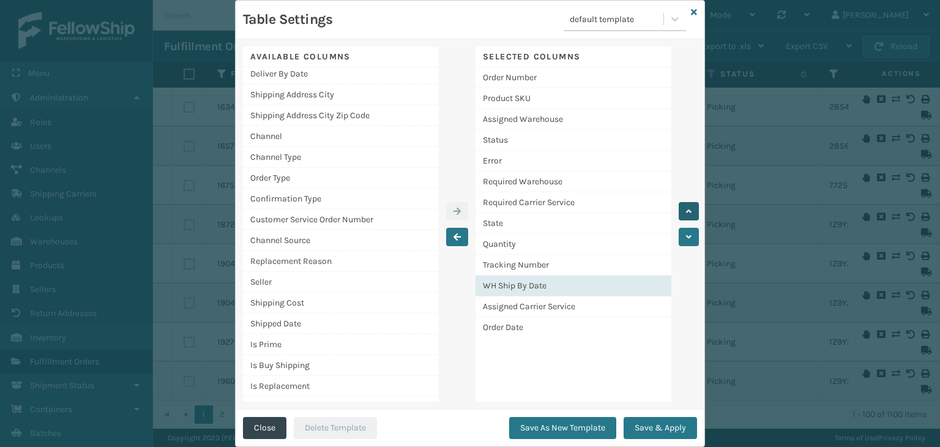
click at [686, 209] on icon "button" at bounding box center [689, 211] width 6 height 9
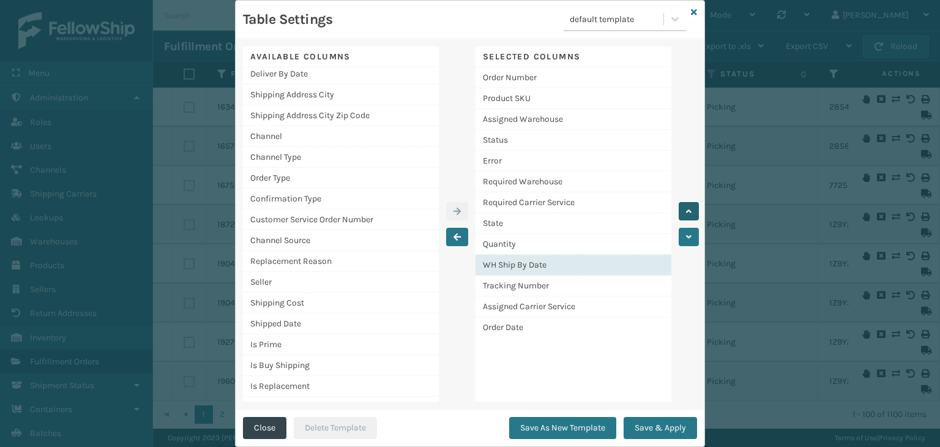
click at [686, 209] on icon "button" at bounding box center [689, 211] width 6 height 9
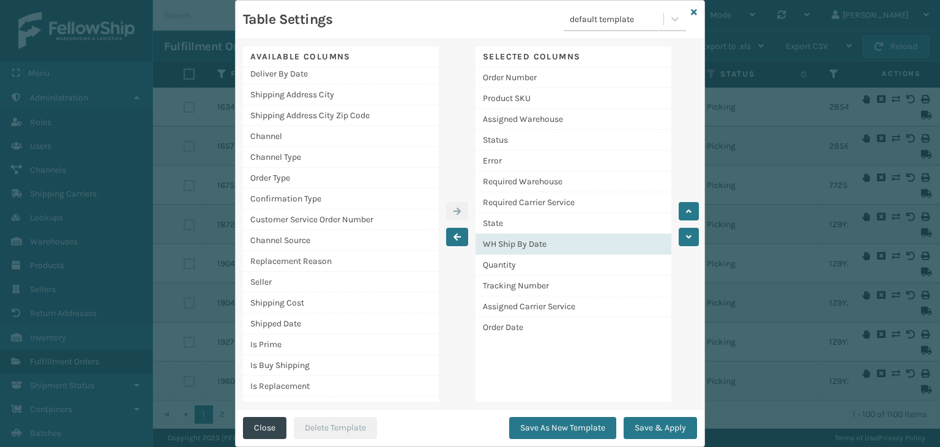
click at [630, 250] on div "WH Ship By Date" at bounding box center [573, 244] width 196 height 21
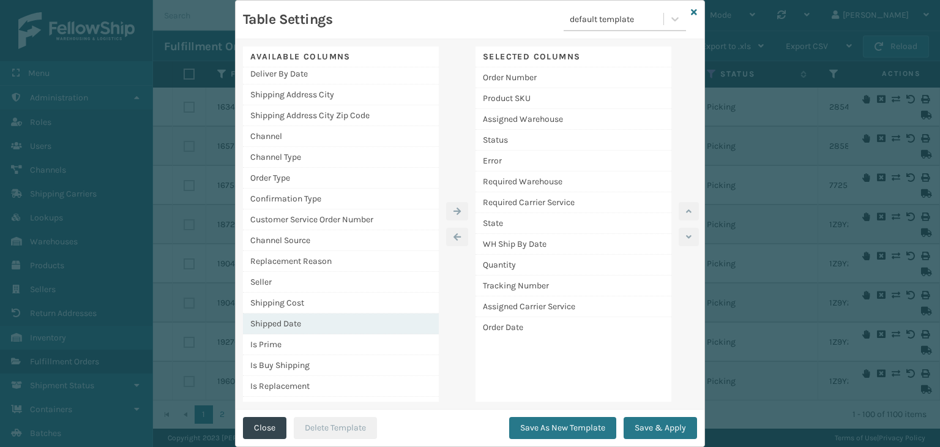
click at [294, 319] on div "Shipped Date" at bounding box center [341, 323] width 196 height 21
click at [453, 209] on icon "button" at bounding box center [456, 211] width 7 height 9
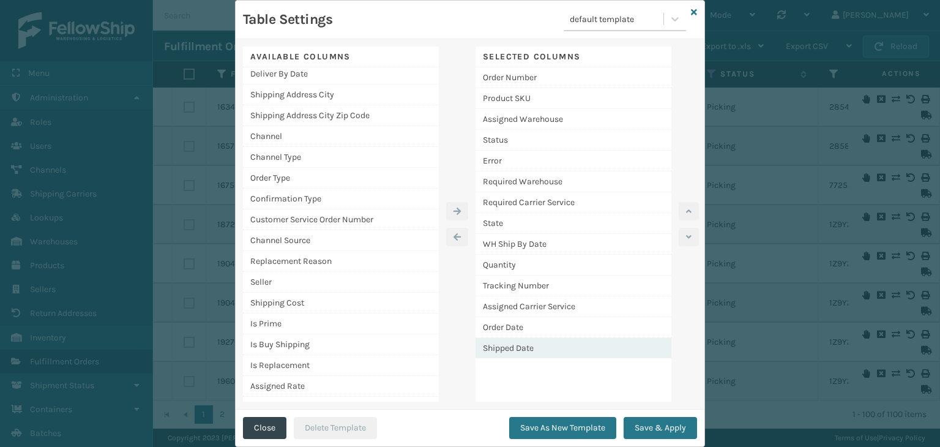
click at [512, 343] on div "Shipped Date" at bounding box center [573, 348] width 196 height 20
click at [502, 346] on div "Shipped Date" at bounding box center [573, 348] width 196 height 20
click at [453, 236] on icon "button" at bounding box center [456, 237] width 7 height 9
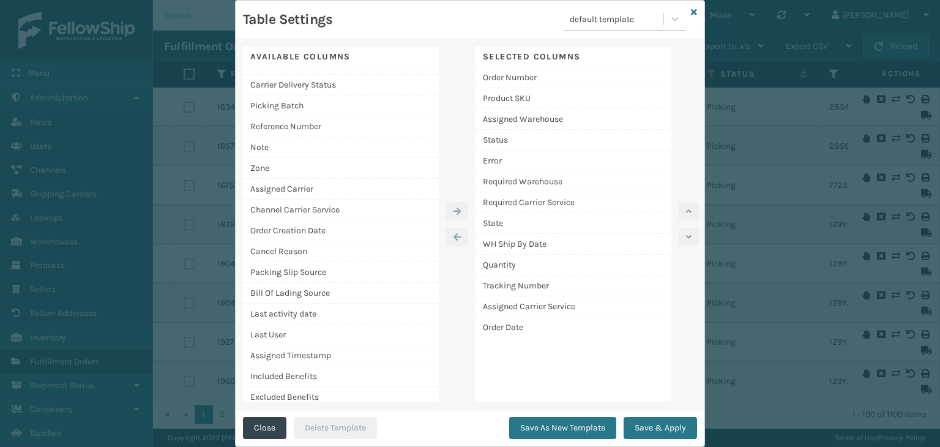
scroll to position [389, 0]
click at [379, 387] on div "Shipped Date" at bounding box center [341, 395] width 196 height 20
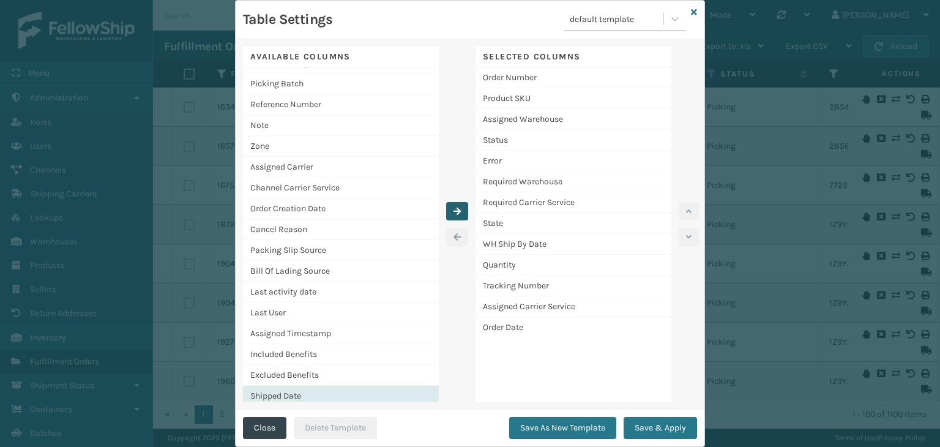
click at [460, 208] on button "button" at bounding box center [457, 211] width 22 height 18
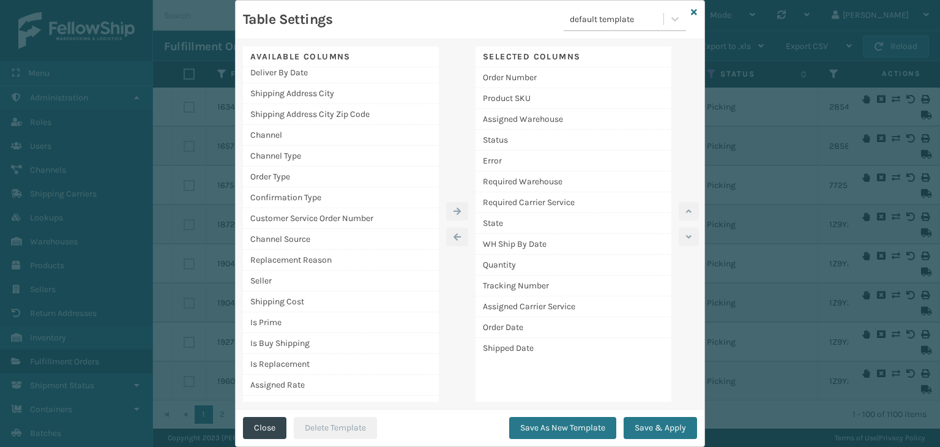
scroll to position [1, 0]
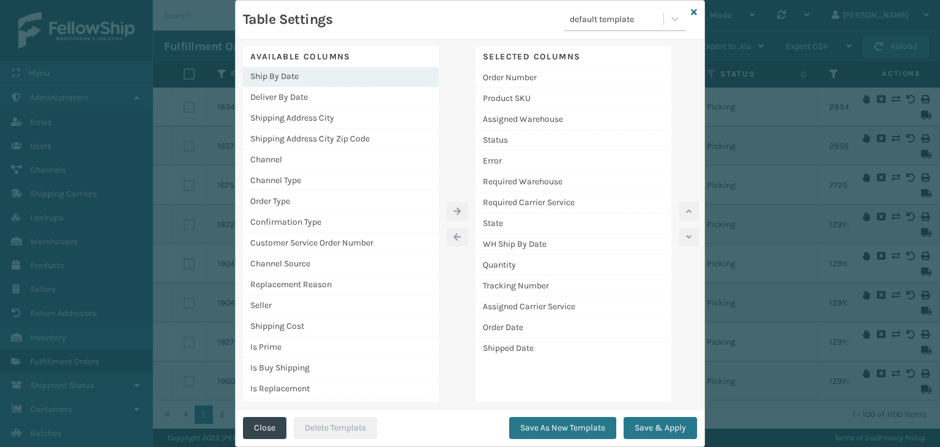
click at [372, 80] on div "Ship By Date" at bounding box center [341, 76] width 196 height 21
click at [453, 207] on icon "button" at bounding box center [456, 211] width 7 height 9
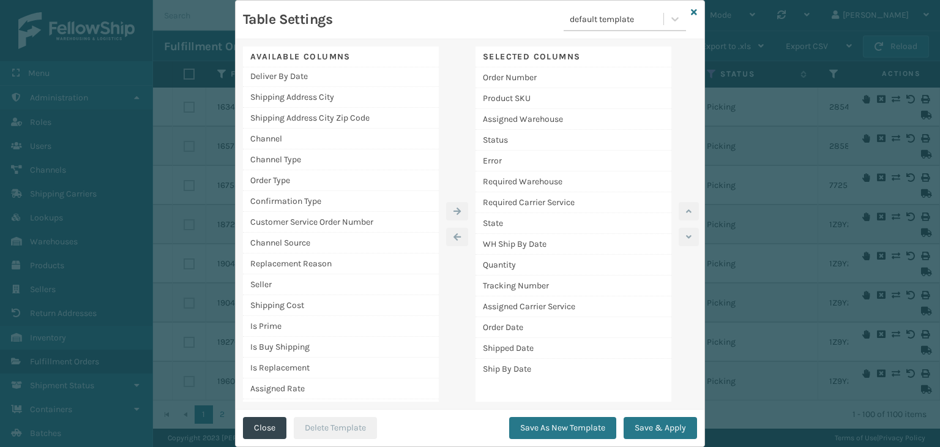
scroll to position [0, 0]
click at [534, 370] on div "Ship By Date" at bounding box center [573, 369] width 196 height 20
click at [685, 216] on button "button" at bounding box center [689, 211] width 20 height 18
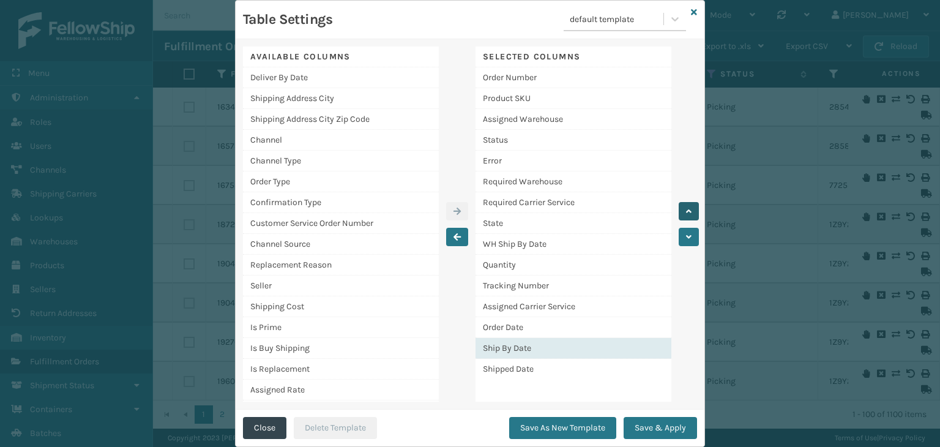
click at [685, 216] on button "button" at bounding box center [689, 211] width 20 height 18
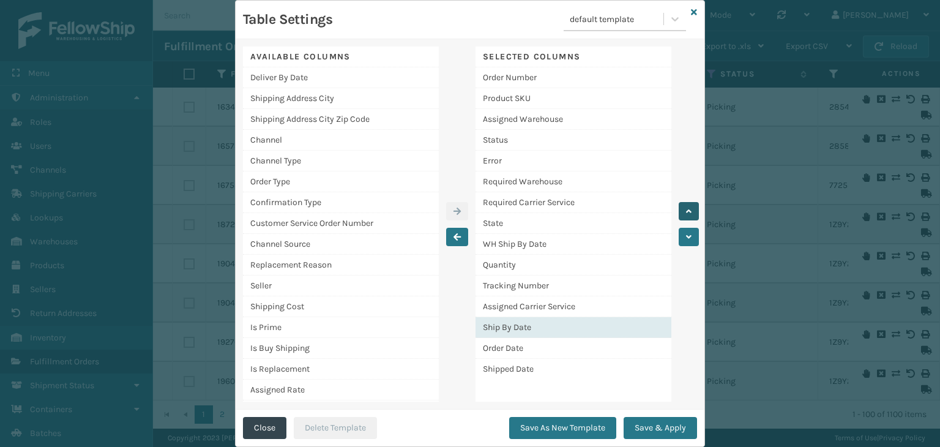
click at [685, 216] on button "button" at bounding box center [689, 211] width 20 height 18
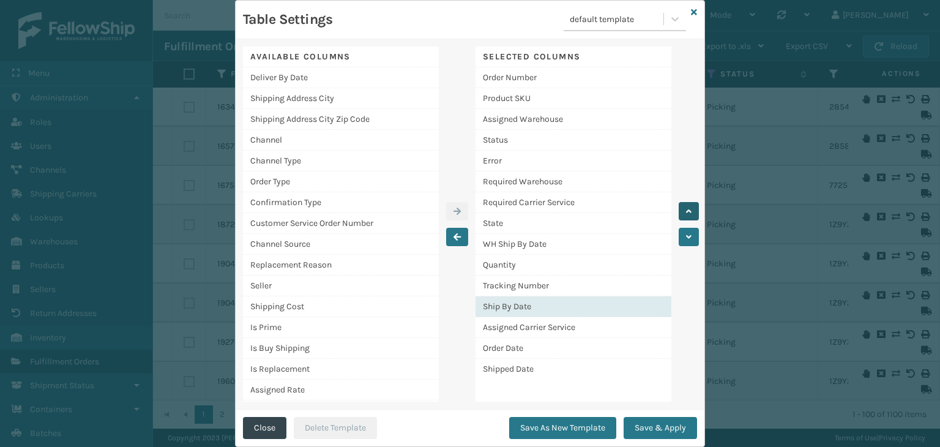
click at [685, 216] on button "button" at bounding box center [689, 211] width 20 height 18
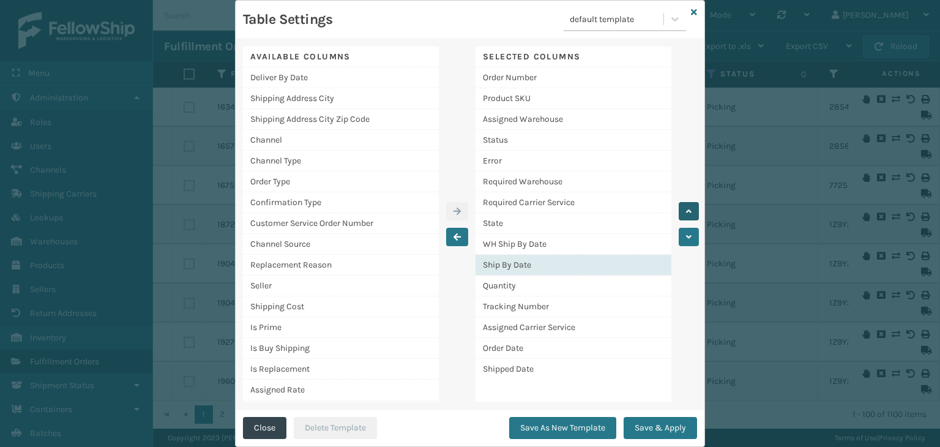
click at [685, 216] on button "button" at bounding box center [689, 211] width 20 height 18
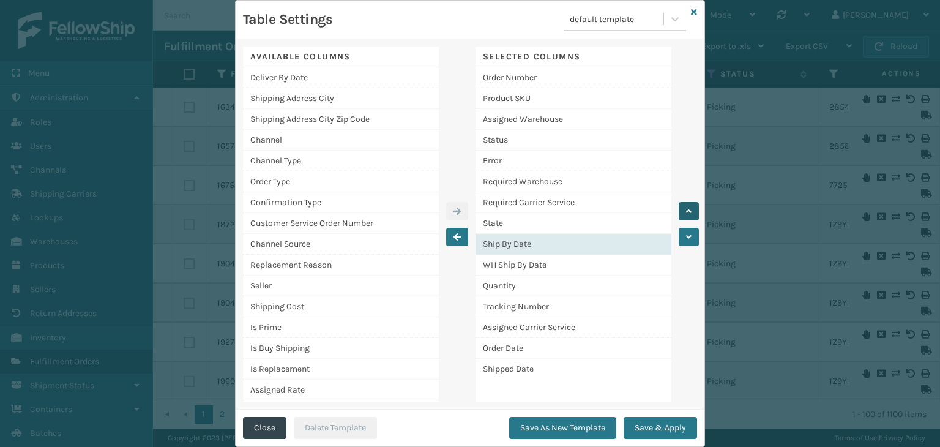
click at [685, 216] on button "button" at bounding box center [689, 211] width 20 height 18
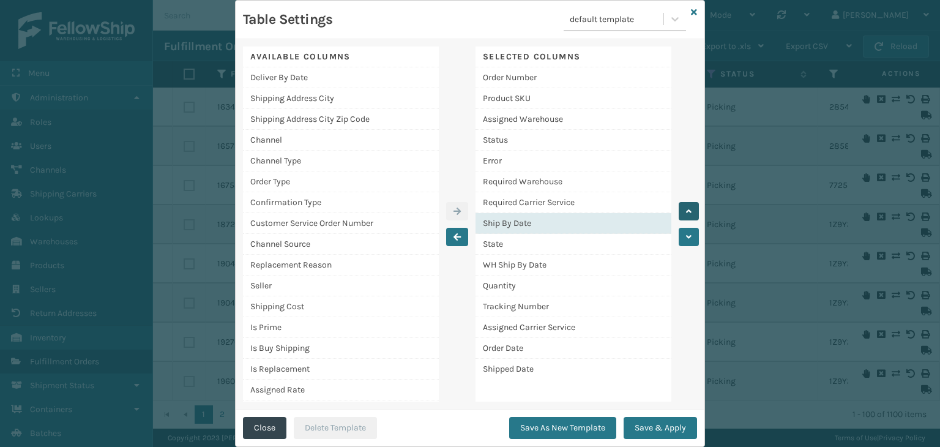
click at [685, 216] on button "button" at bounding box center [689, 211] width 20 height 18
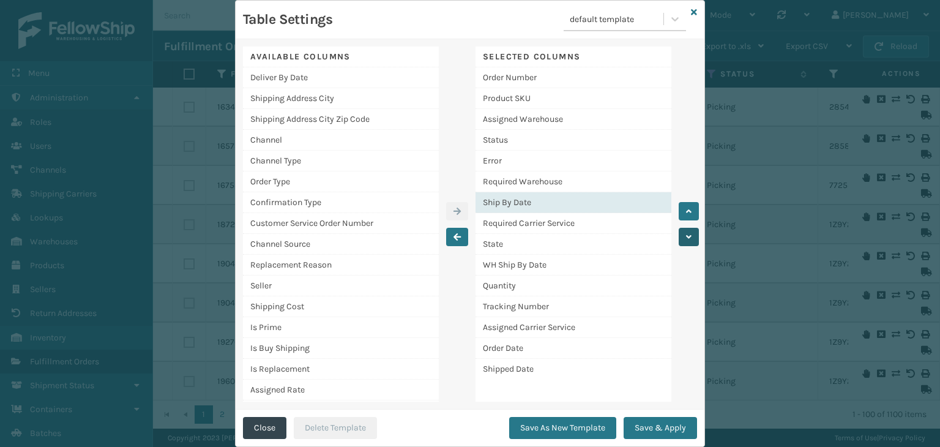
click at [686, 234] on icon "button" at bounding box center [689, 237] width 6 height 9
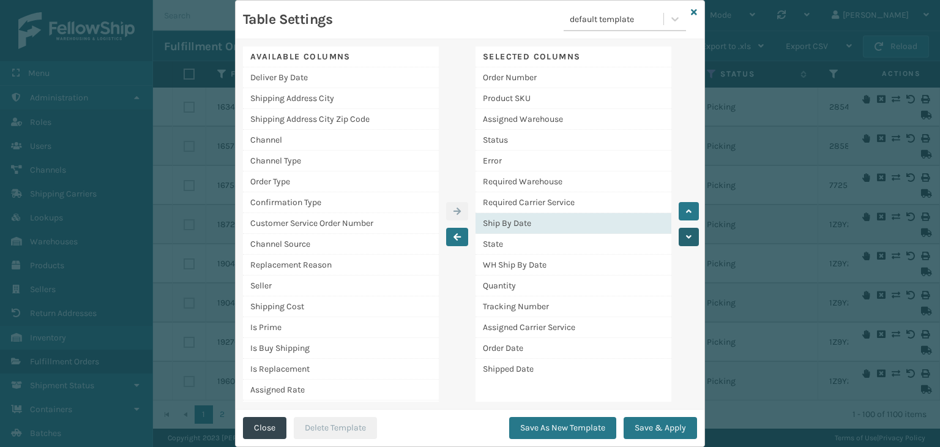
click at [686, 234] on icon "button" at bounding box center [689, 237] width 6 height 9
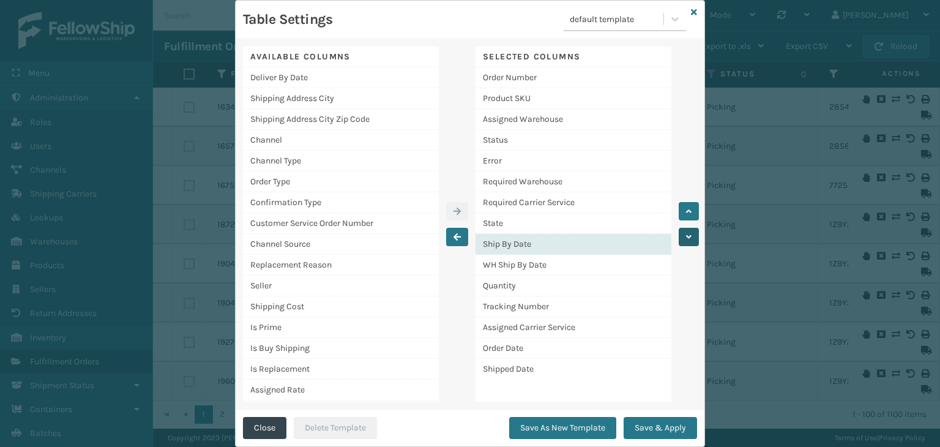
click at [686, 234] on icon "button" at bounding box center [689, 237] width 6 height 9
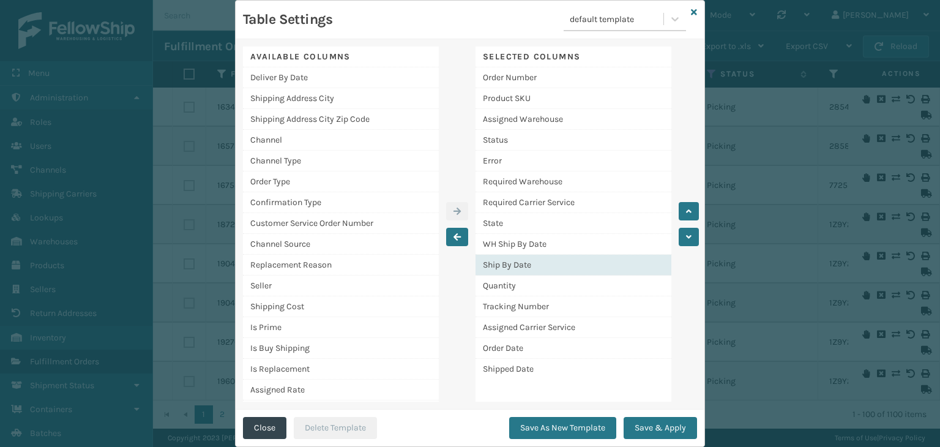
click at [619, 262] on div "Ship By Date" at bounding box center [573, 265] width 196 height 21
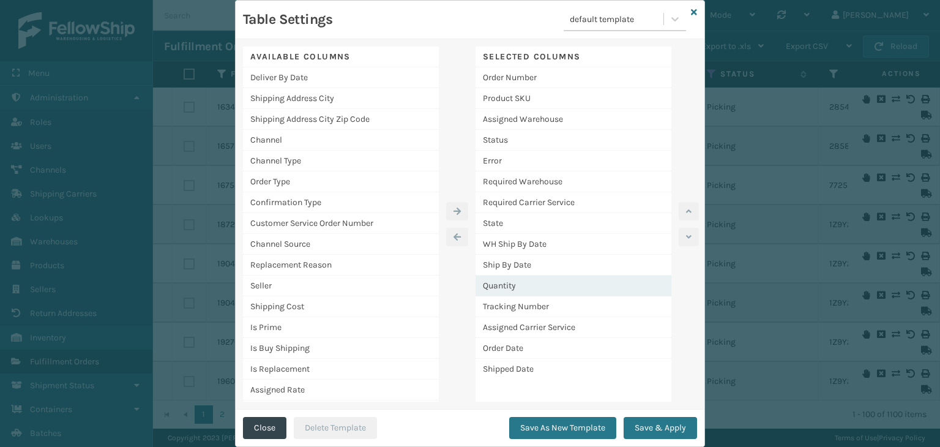
click at [590, 285] on div "Quantity" at bounding box center [573, 285] width 196 height 21
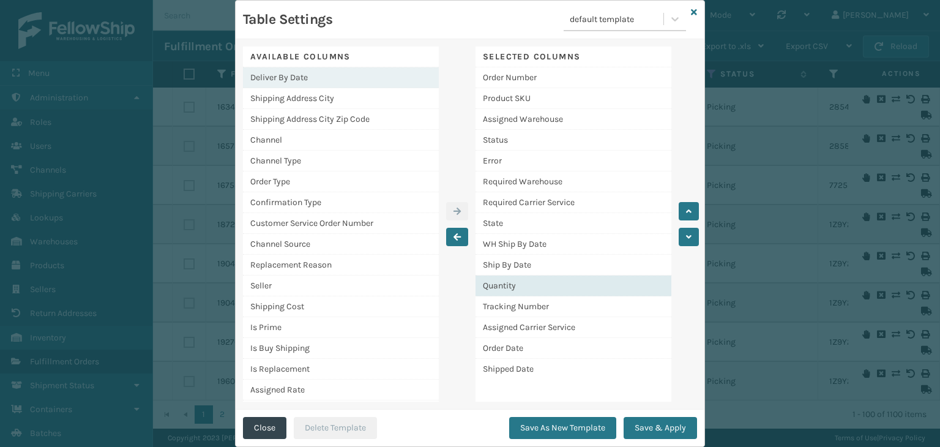
click at [321, 76] on div "Deliver By Date" at bounding box center [341, 77] width 196 height 21
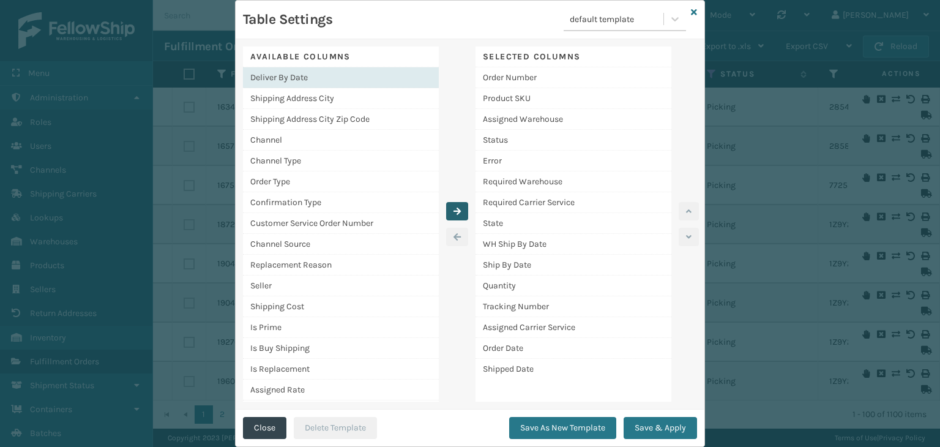
click at [448, 205] on button "button" at bounding box center [457, 211] width 22 height 18
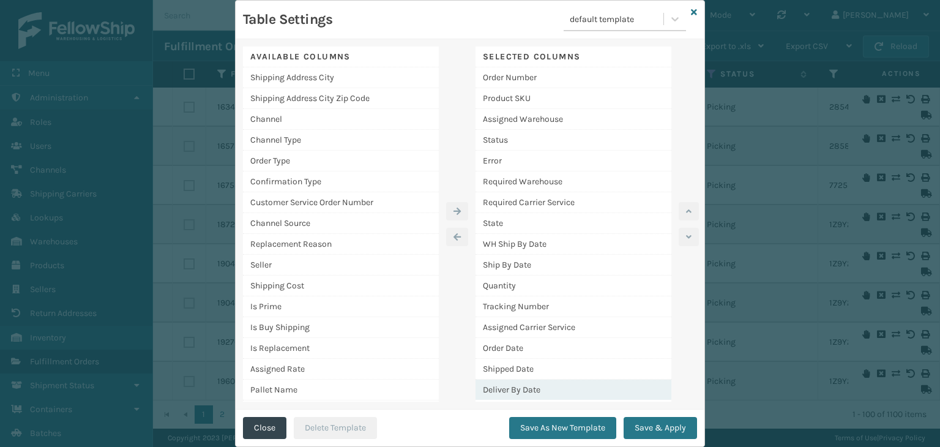
click at [527, 383] on div "Deliver By Date" at bounding box center [573, 389] width 196 height 20
click at [686, 214] on icon "button" at bounding box center [689, 211] width 6 height 9
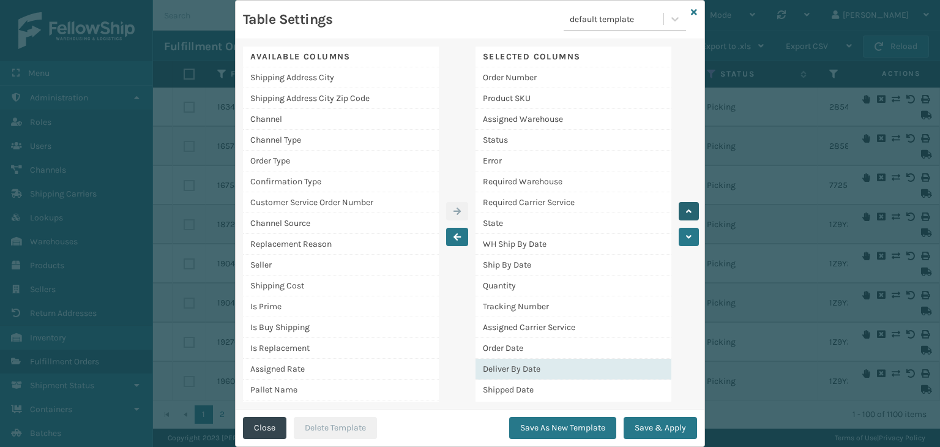
click at [686, 214] on icon "button" at bounding box center [689, 211] width 6 height 9
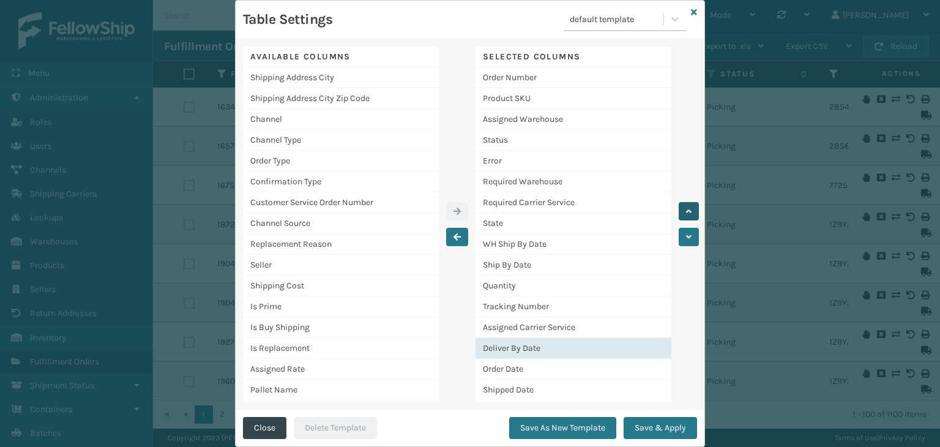
click at [686, 214] on icon "button" at bounding box center [689, 211] width 6 height 9
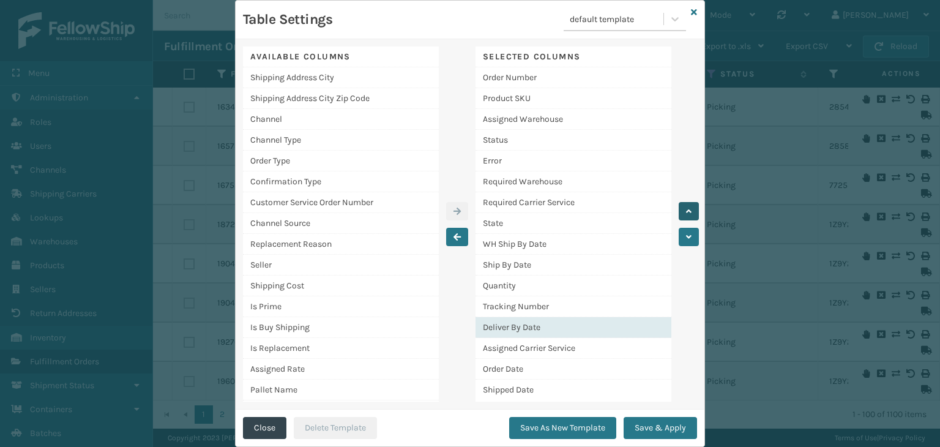
click at [686, 214] on icon "button" at bounding box center [689, 211] width 6 height 9
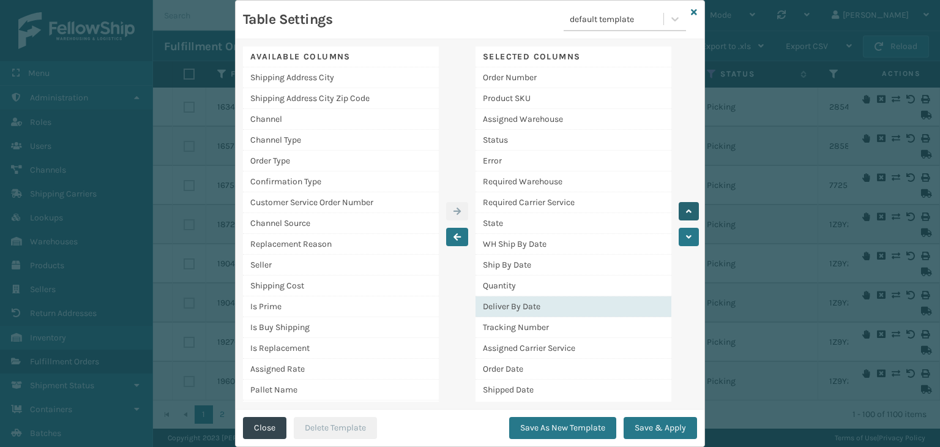
click at [686, 214] on icon "button" at bounding box center [689, 211] width 6 height 9
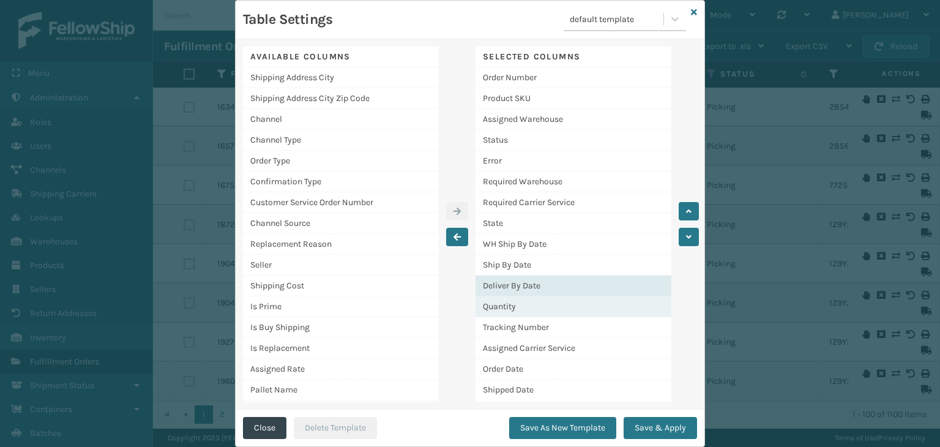
click at [620, 296] on div "Quantity" at bounding box center [573, 306] width 196 height 21
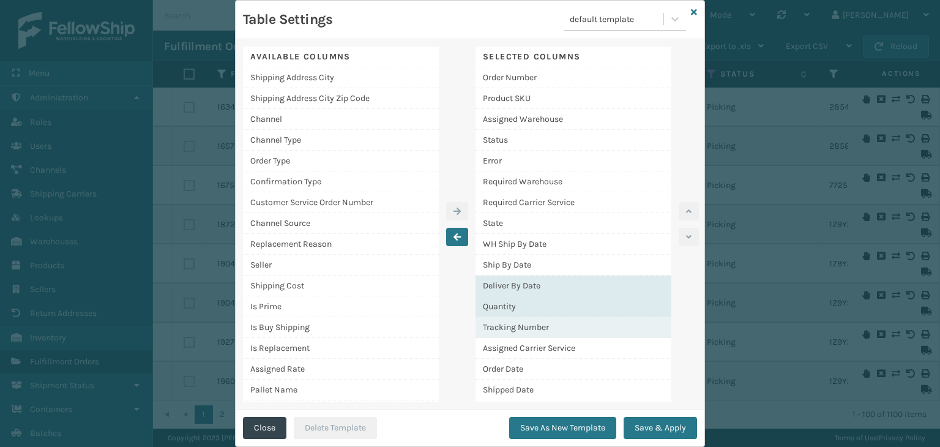
click at [602, 326] on div "Tracking Number" at bounding box center [573, 327] width 196 height 21
click at [450, 278] on div at bounding box center [457, 224] width 37 height 355
click at [543, 288] on div "Deliver By Date" at bounding box center [573, 285] width 196 height 21
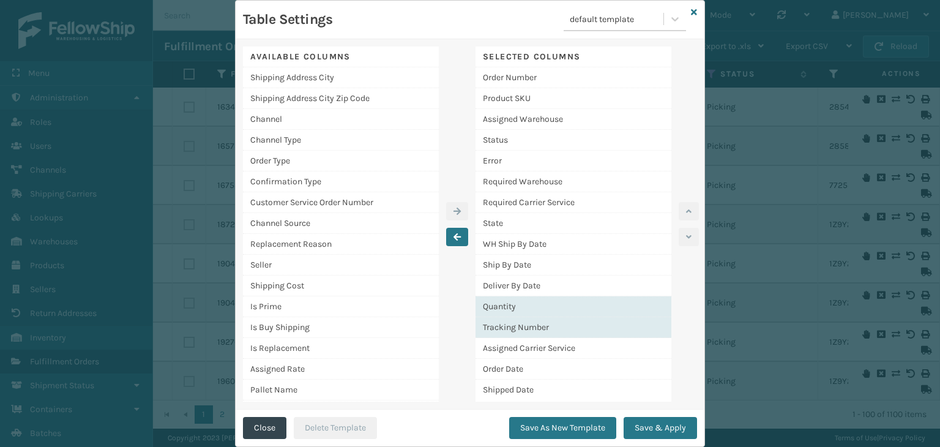
click at [528, 303] on div "Quantity" at bounding box center [573, 306] width 196 height 21
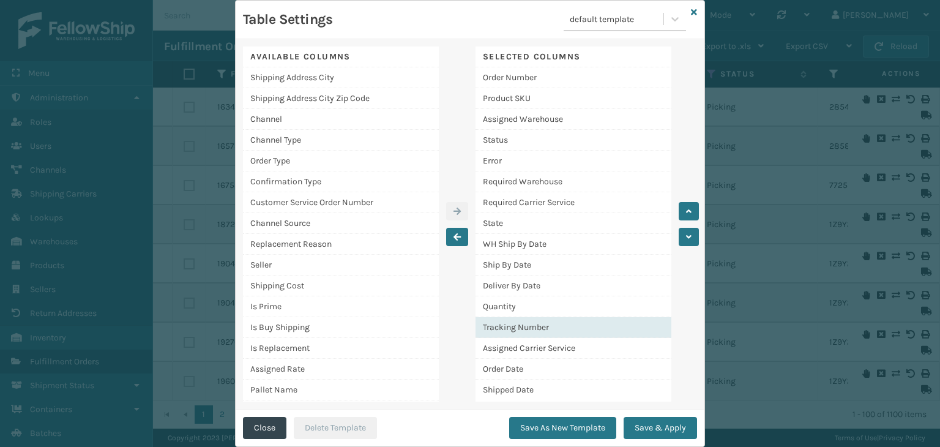
click at [551, 324] on div "Tracking Number" at bounding box center [573, 327] width 196 height 21
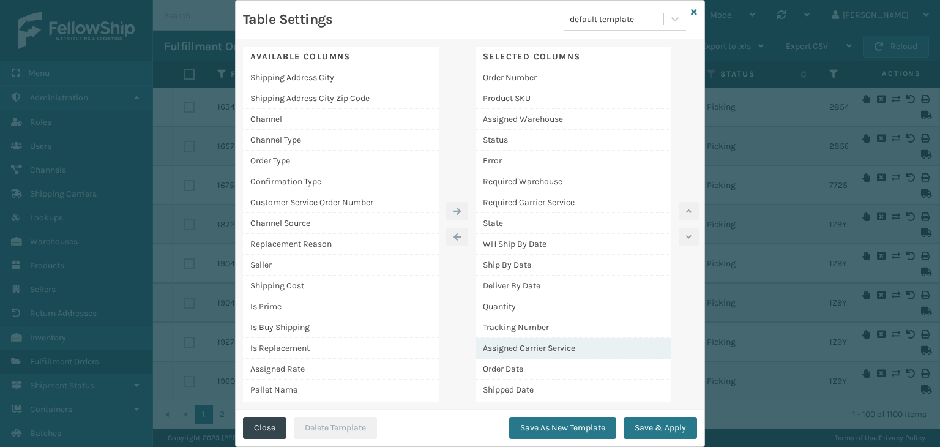
click at [548, 342] on div "Assigned Carrier Service" at bounding box center [573, 348] width 196 height 21
click at [686, 213] on icon "button" at bounding box center [689, 211] width 6 height 9
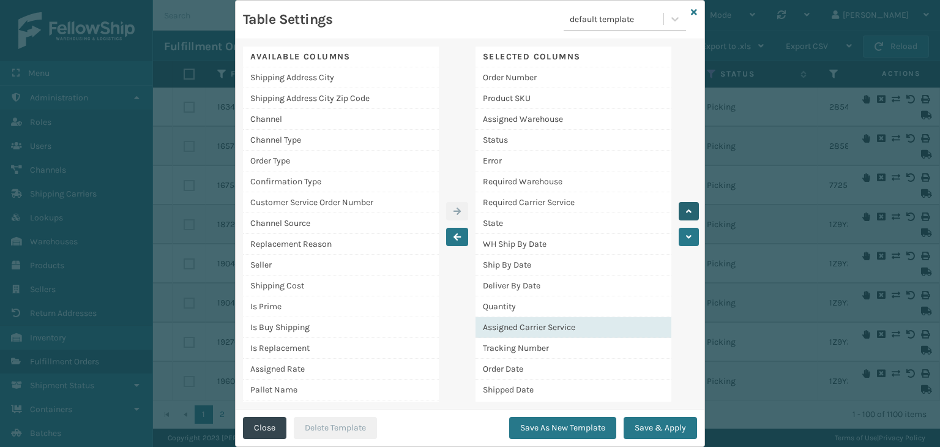
click at [686, 213] on icon "button" at bounding box center [689, 211] width 6 height 9
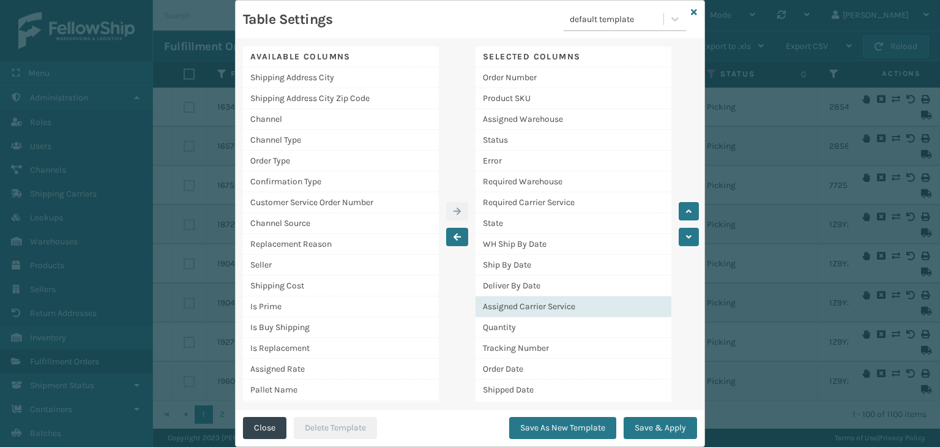
click at [595, 303] on div "Assigned Carrier Service" at bounding box center [573, 306] width 196 height 21
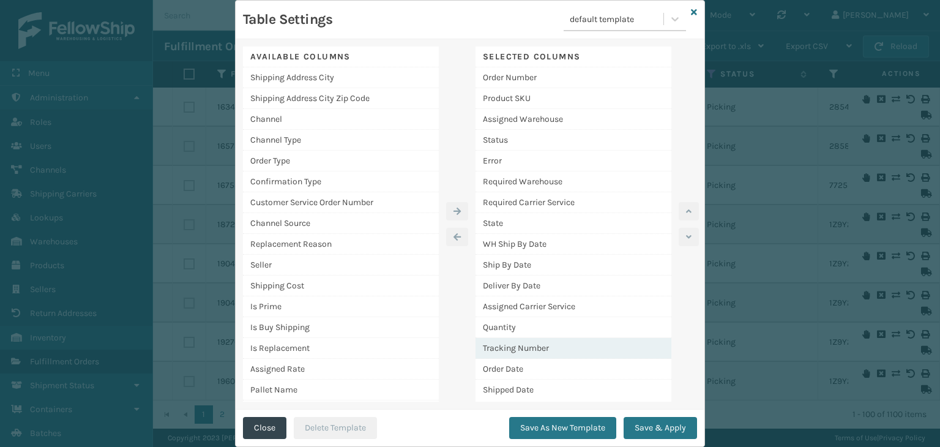
click at [524, 344] on div "Tracking Number" at bounding box center [573, 348] width 196 height 21
click at [686, 209] on icon "button" at bounding box center [689, 211] width 6 height 9
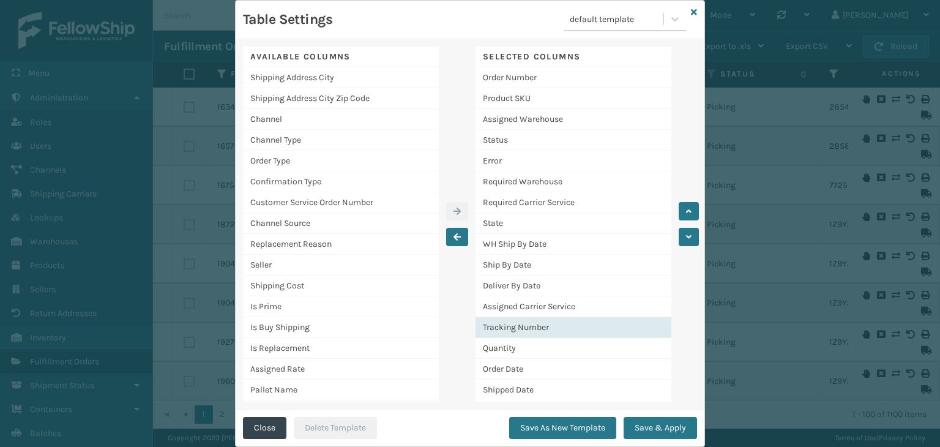
click at [568, 324] on div "Tracking Number" at bounding box center [573, 327] width 196 height 21
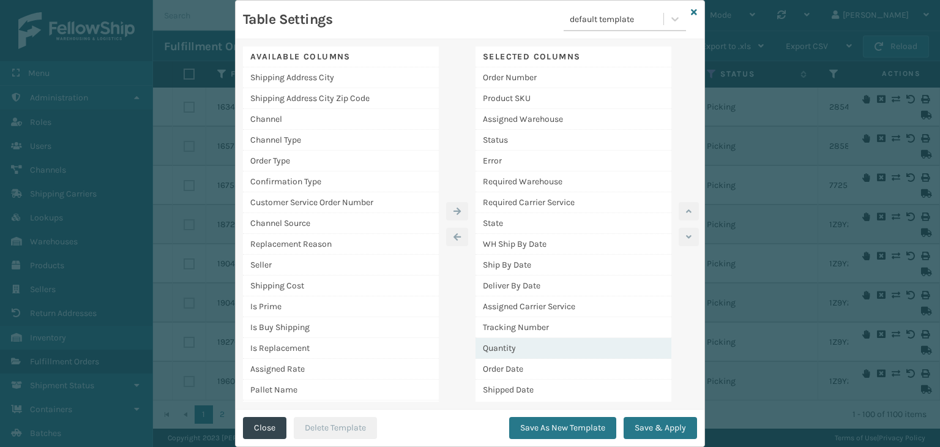
click at [538, 344] on div "Quantity" at bounding box center [573, 348] width 196 height 21
click at [526, 348] on div "Quantity" at bounding box center [573, 348] width 196 height 21
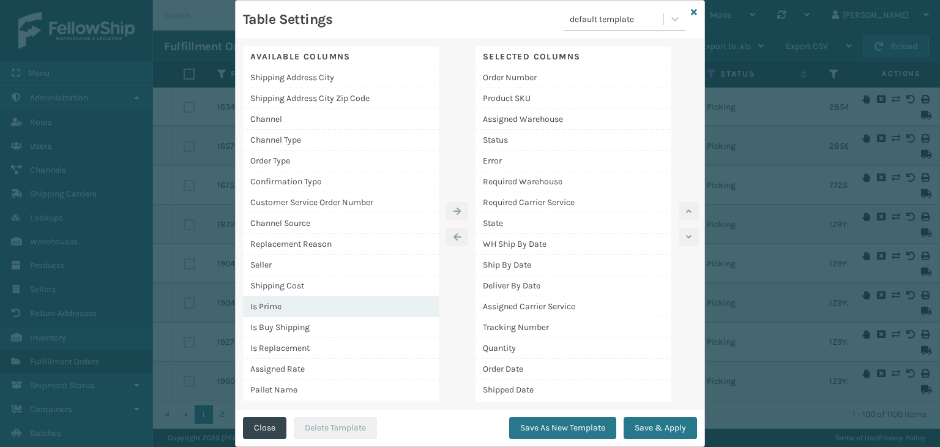
click at [275, 302] on div "Is Prime" at bounding box center [341, 306] width 196 height 21
click at [453, 200] on div at bounding box center [457, 224] width 37 height 355
click at [453, 210] on icon "button" at bounding box center [456, 211] width 7 height 9
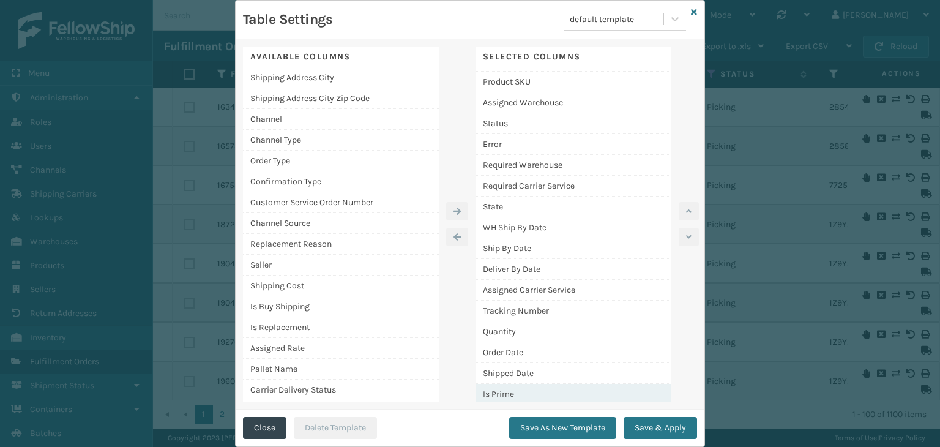
click at [611, 397] on div "Is Prime" at bounding box center [573, 394] width 196 height 20
click at [686, 214] on icon "button" at bounding box center [689, 211] width 6 height 9
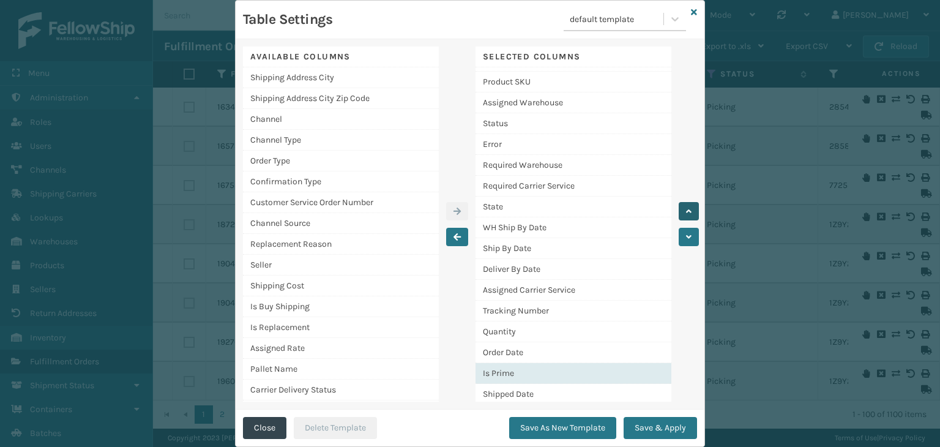
click at [686, 214] on icon "button" at bounding box center [689, 211] width 6 height 9
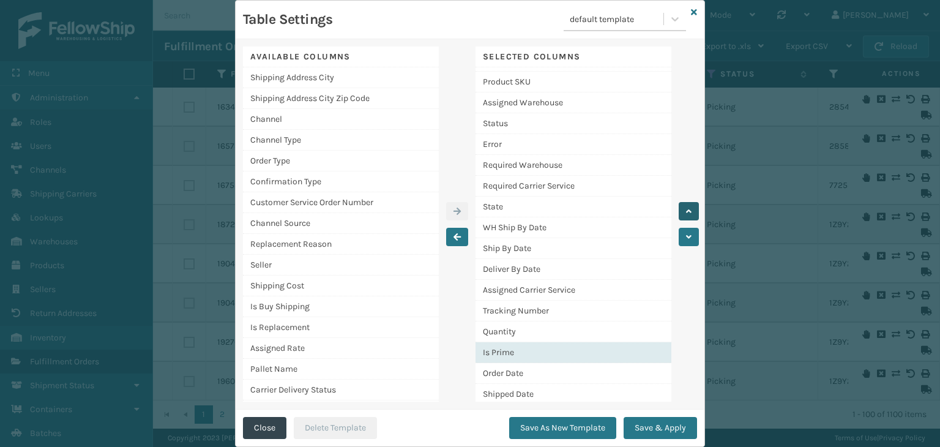
click at [686, 214] on icon "button" at bounding box center [689, 211] width 6 height 9
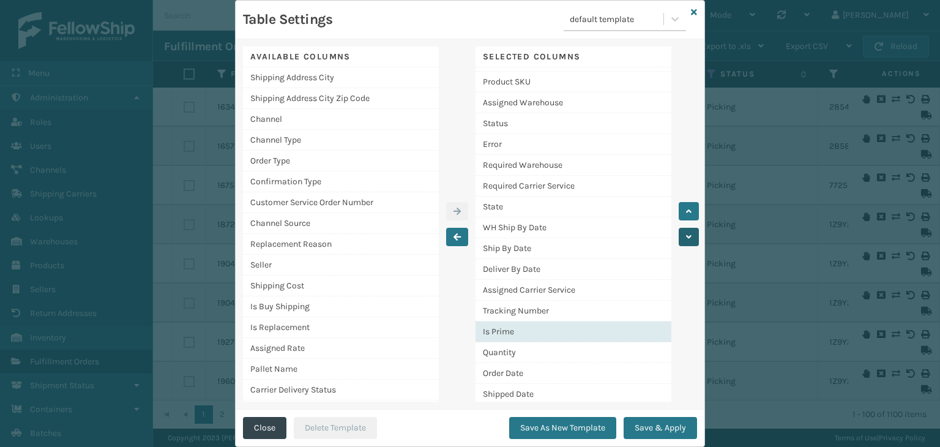
click at [686, 233] on icon "button" at bounding box center [689, 237] width 6 height 9
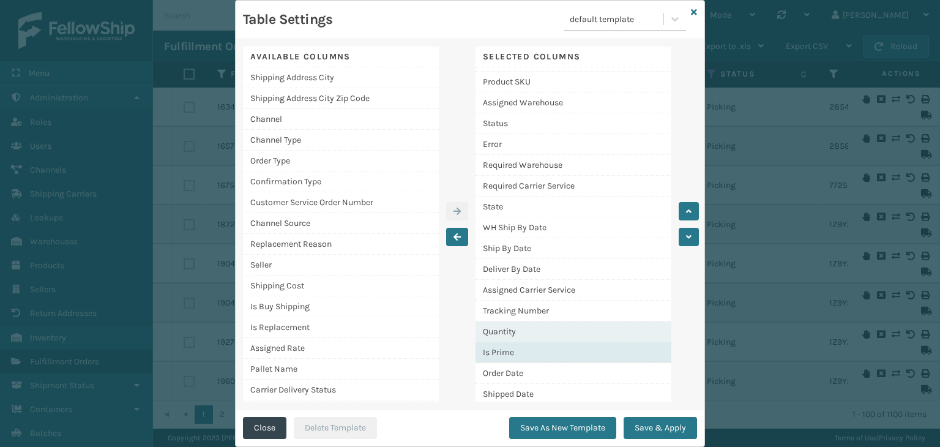
click at [569, 335] on div "Quantity" at bounding box center [573, 331] width 196 height 21
click at [555, 351] on div "Is Prime" at bounding box center [573, 352] width 196 height 21
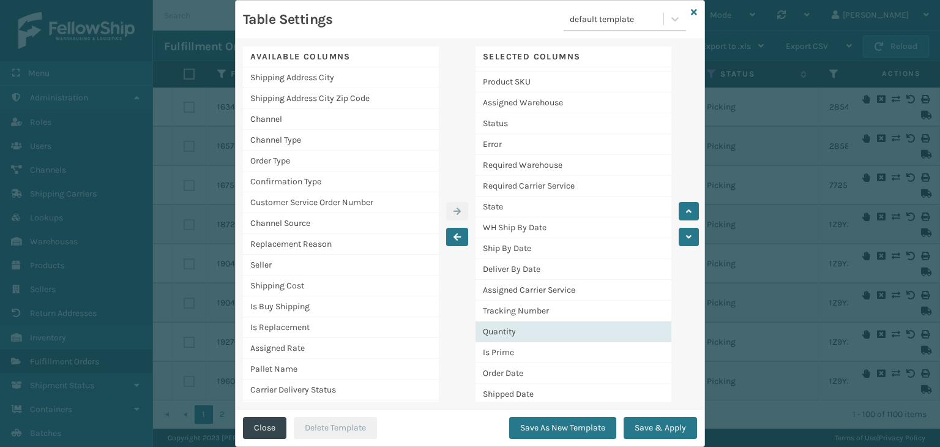
click at [563, 333] on div "Quantity" at bounding box center [573, 331] width 196 height 21
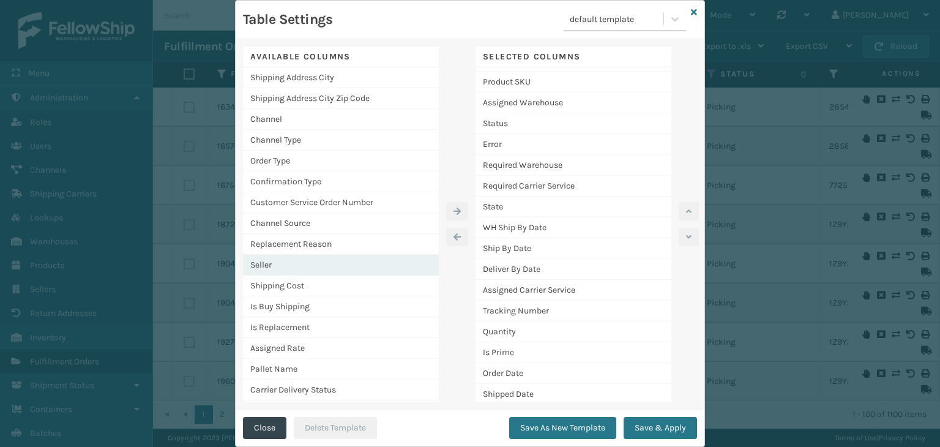
click at [368, 259] on div "Seller" at bounding box center [341, 265] width 196 height 21
click at [446, 206] on button "button" at bounding box center [457, 211] width 22 height 18
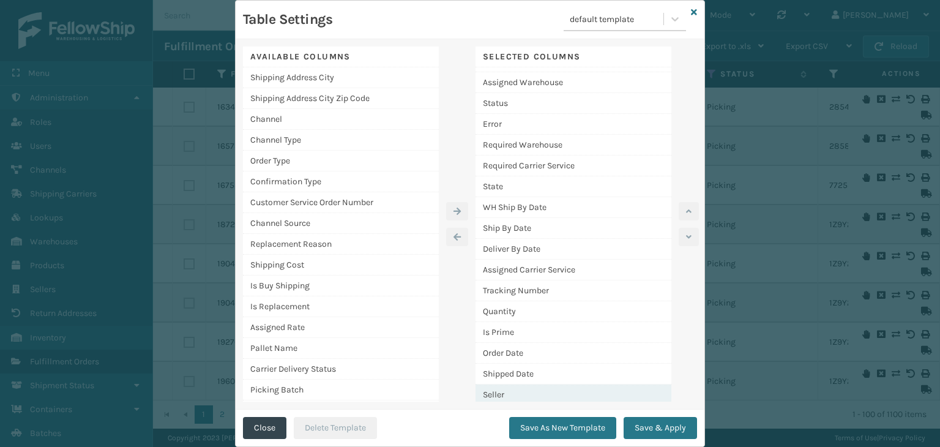
click at [622, 391] on div "Seller" at bounding box center [573, 394] width 196 height 20
click at [688, 203] on button "button" at bounding box center [689, 211] width 20 height 18
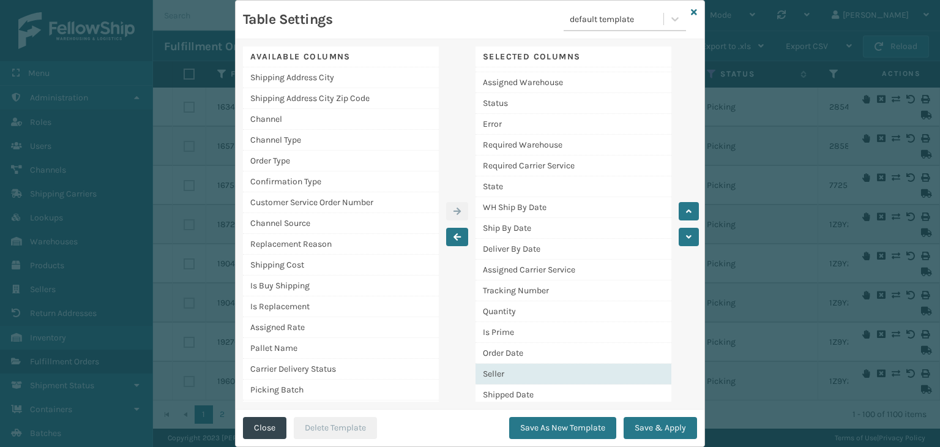
click at [564, 368] on div "Seller" at bounding box center [573, 373] width 196 height 21
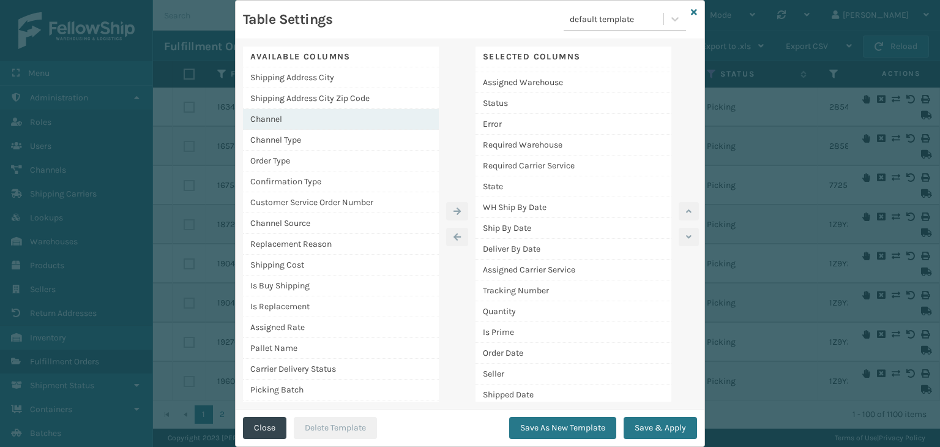
click at [283, 119] on div "Channel" at bounding box center [341, 119] width 196 height 21
click at [453, 207] on icon "button" at bounding box center [456, 211] width 7 height 9
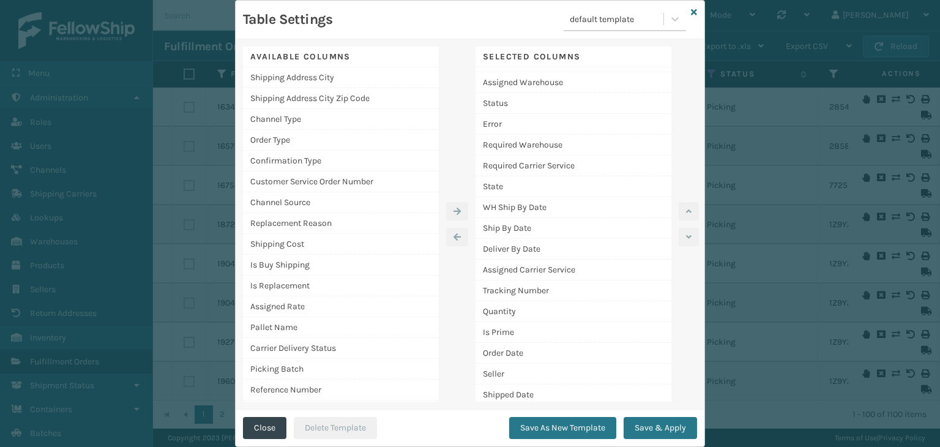
scroll to position [58, 0]
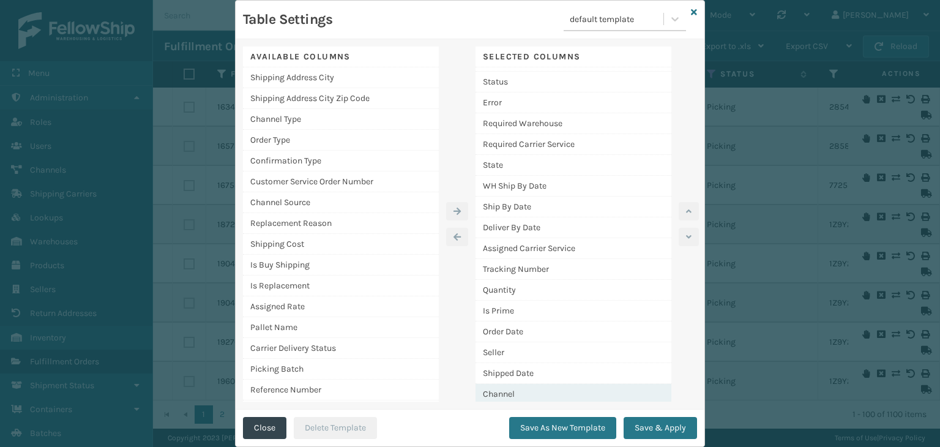
click at [639, 393] on div "Channel" at bounding box center [573, 394] width 196 height 20
click at [686, 204] on button "button" at bounding box center [689, 211] width 20 height 18
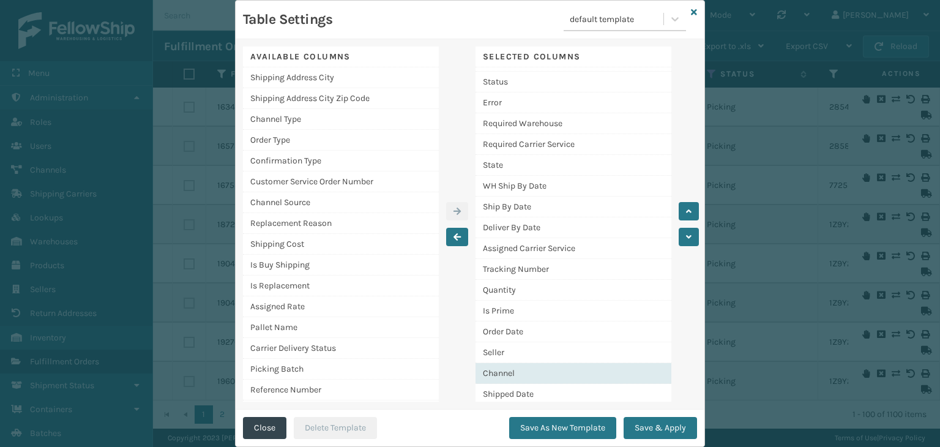
click at [586, 376] on div "Channel" at bounding box center [573, 373] width 196 height 21
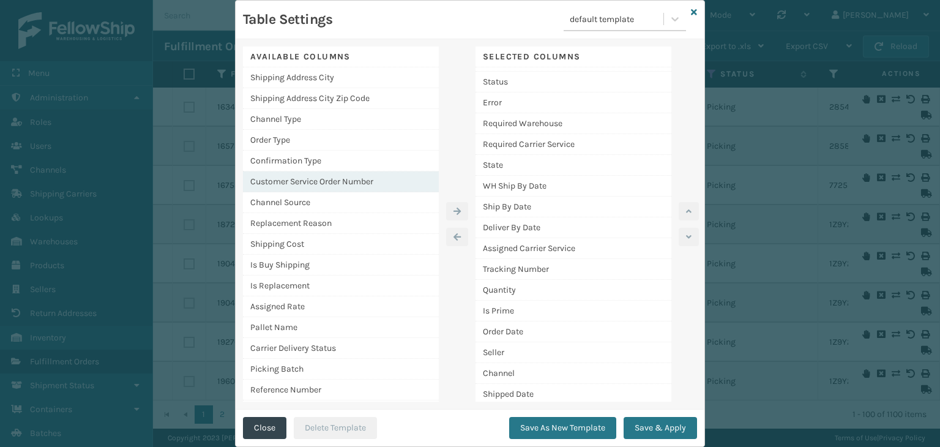
click at [370, 182] on div "Customer Service Order Number" at bounding box center [341, 181] width 196 height 21
click at [461, 214] on button "button" at bounding box center [457, 211] width 22 height 18
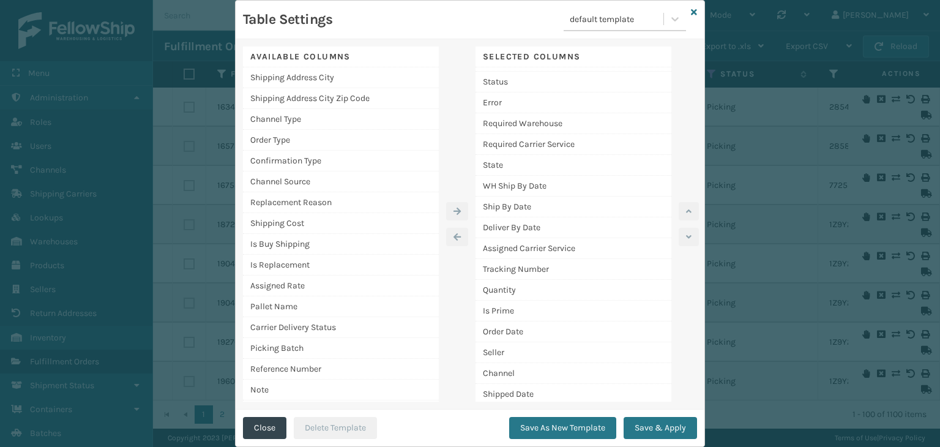
scroll to position [78, 0]
click at [620, 405] on div "Available Columns Shipping Address City Shipping Address City Zip Code Channel …" at bounding box center [470, 224] width 469 height 370
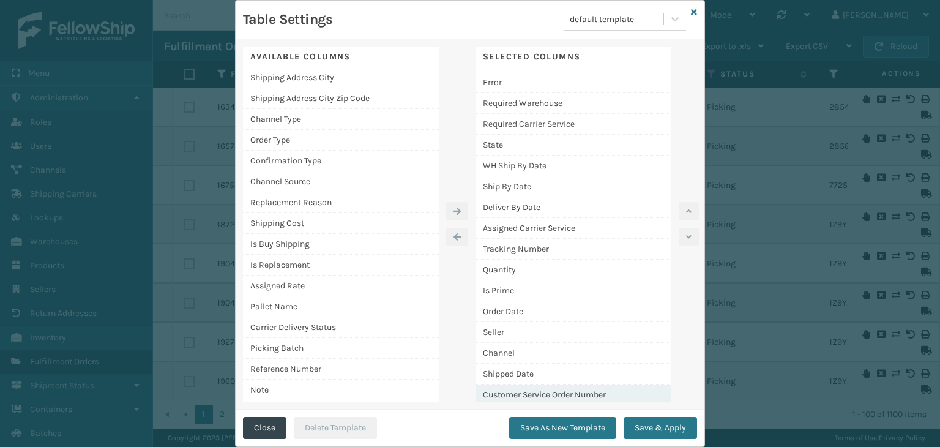
click at [608, 397] on div "Customer Service Order Number" at bounding box center [573, 394] width 196 height 20
click at [579, 395] on div "Customer Service Order Number" at bounding box center [573, 394] width 196 height 20
click at [573, 391] on div "Customer Service Order Number" at bounding box center [573, 394] width 196 height 20
click at [679, 206] on button "button" at bounding box center [689, 211] width 20 height 18
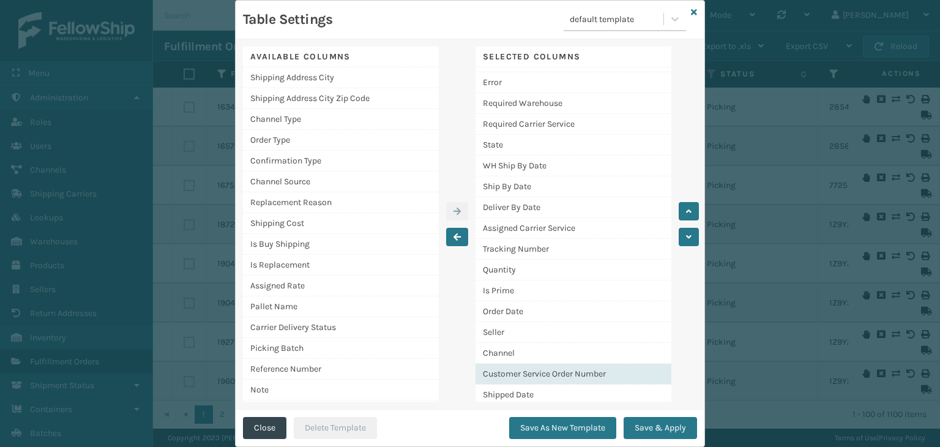
click at [631, 373] on div "Customer Service Order Number" at bounding box center [573, 373] width 196 height 21
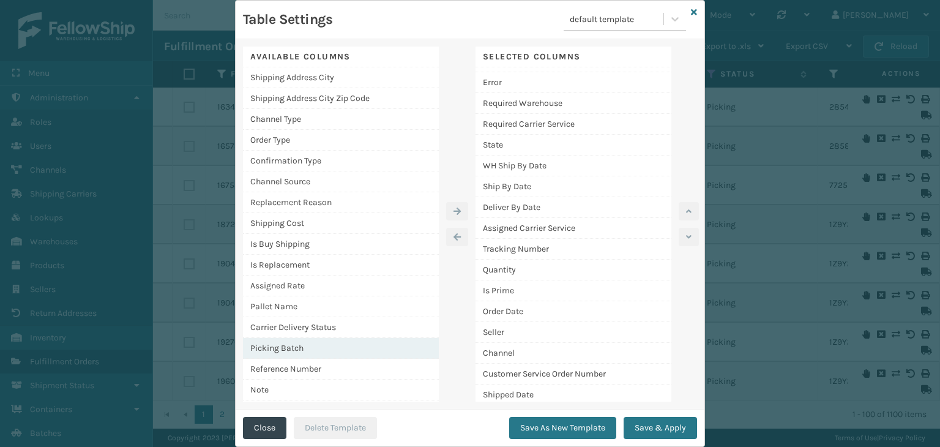
click at [329, 343] on div "Picking Batch" at bounding box center [341, 348] width 196 height 21
click at [455, 199] on div at bounding box center [457, 224] width 37 height 355
click at [455, 202] on button "button" at bounding box center [457, 211] width 22 height 18
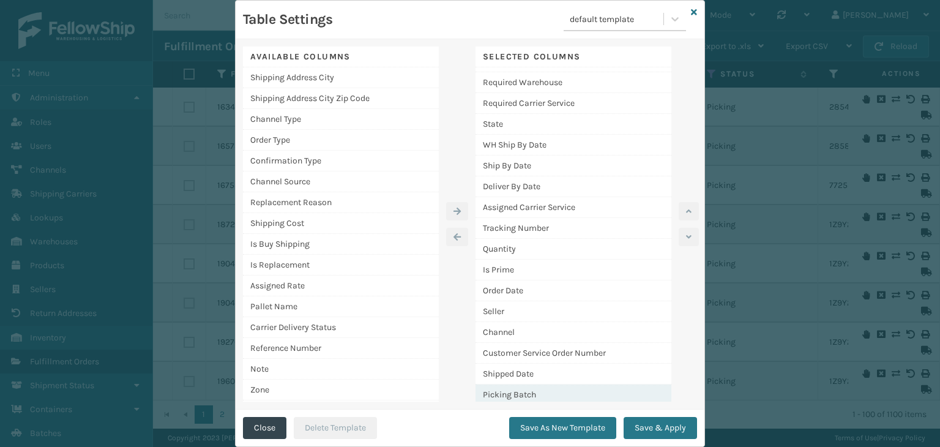
click at [620, 387] on div "Picking Batch" at bounding box center [573, 394] width 196 height 20
click at [687, 217] on button "button" at bounding box center [689, 211] width 20 height 18
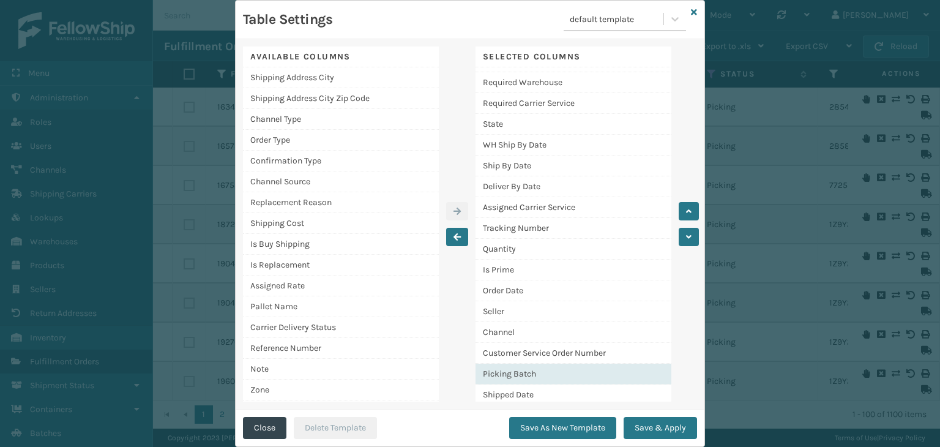
click at [604, 373] on div "Picking Batch" at bounding box center [573, 373] width 196 height 21
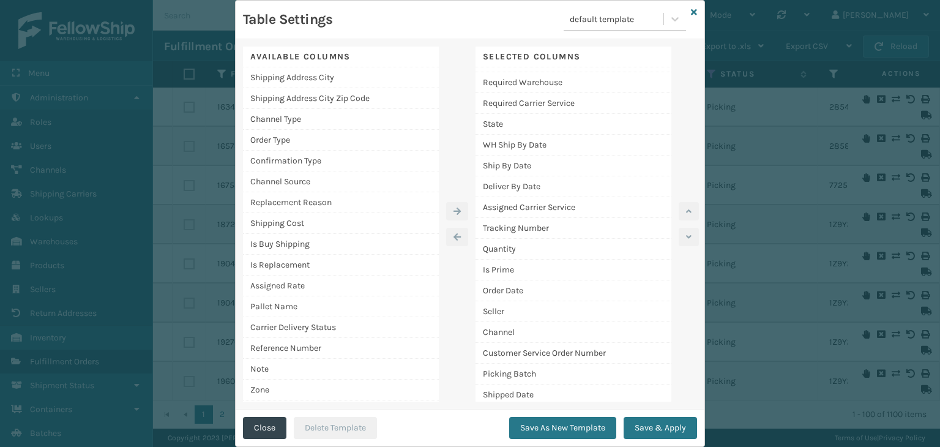
click at [439, 275] on div at bounding box center [457, 224] width 37 height 355
click at [496, 285] on div "Order Date" at bounding box center [573, 290] width 196 height 21
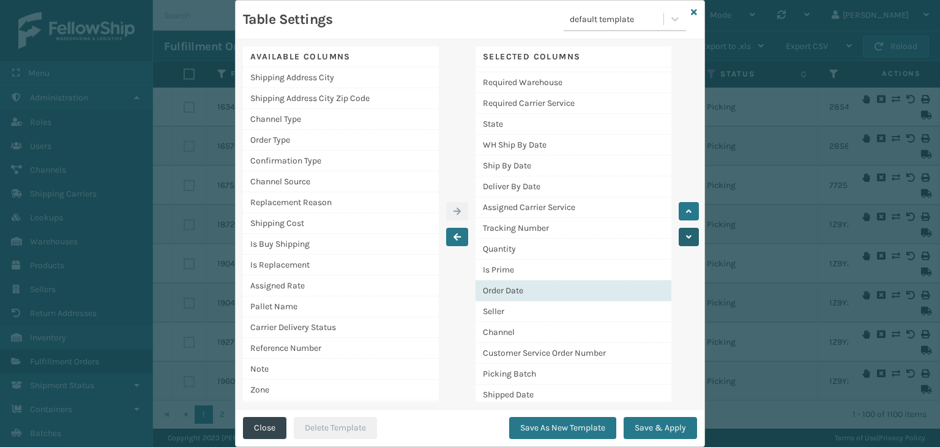
click at [686, 236] on icon "button" at bounding box center [689, 237] width 6 height 9
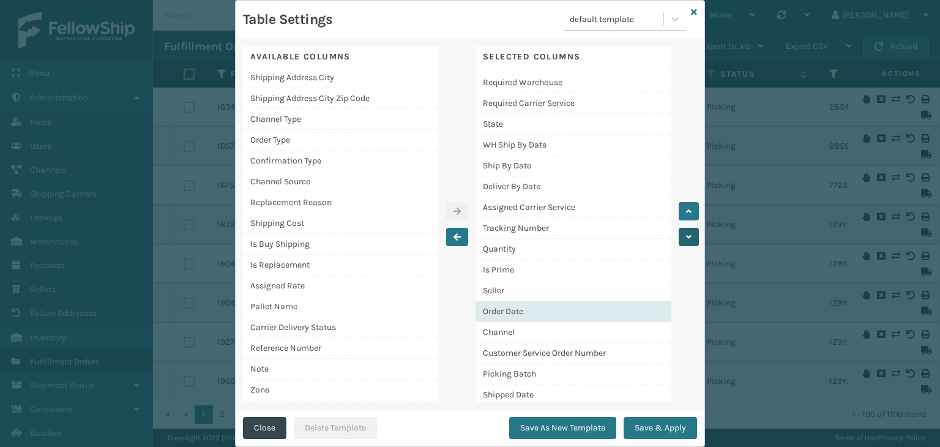
click at [686, 236] on icon "button" at bounding box center [689, 237] width 6 height 9
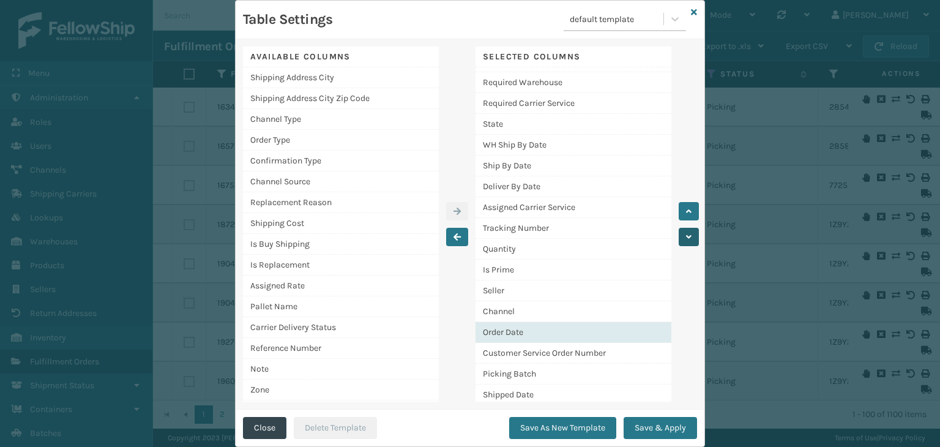
click at [686, 236] on icon "button" at bounding box center [689, 237] width 6 height 9
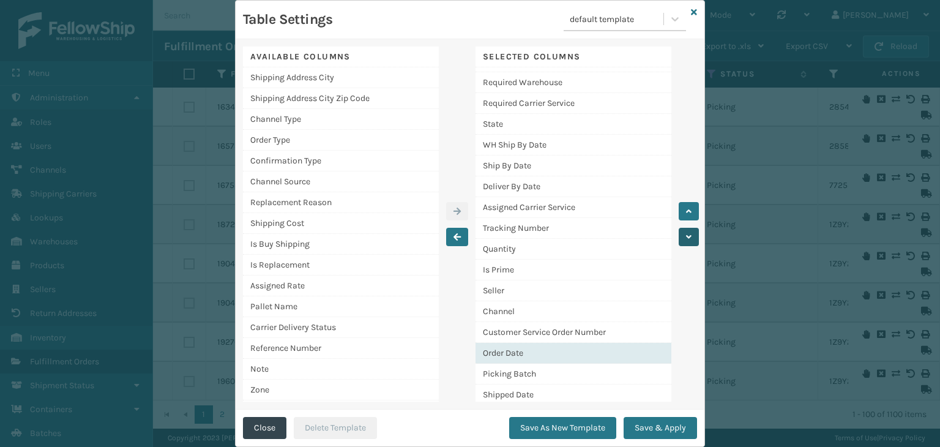
click at [686, 236] on icon "button" at bounding box center [689, 237] width 6 height 9
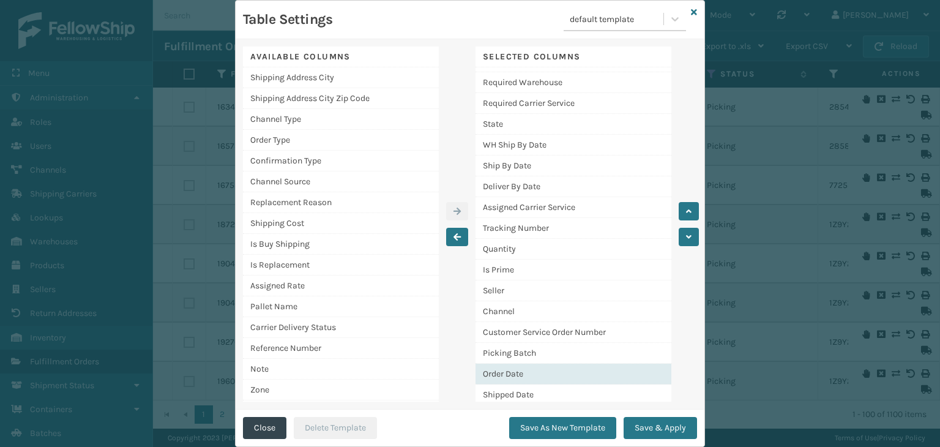
click at [541, 370] on div "Order Date" at bounding box center [573, 373] width 196 height 21
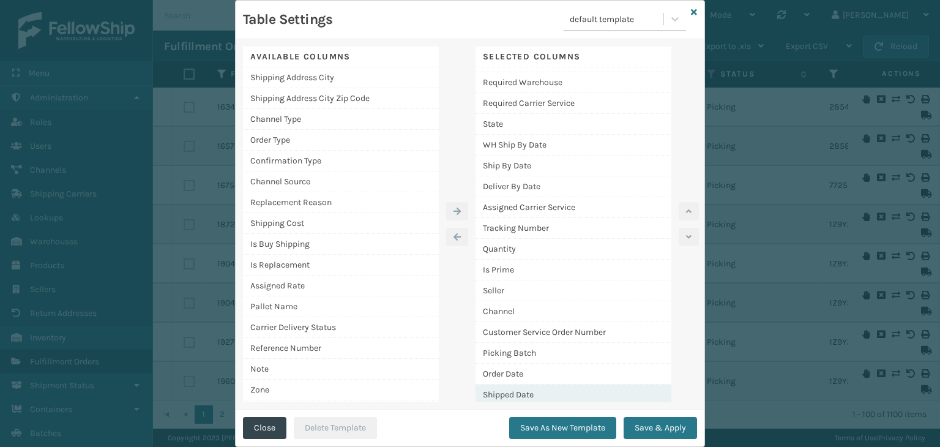
click at [538, 387] on div "Shipped Date" at bounding box center [573, 394] width 196 height 20
click at [597, 425] on button "Save As New Template" at bounding box center [562, 428] width 107 height 22
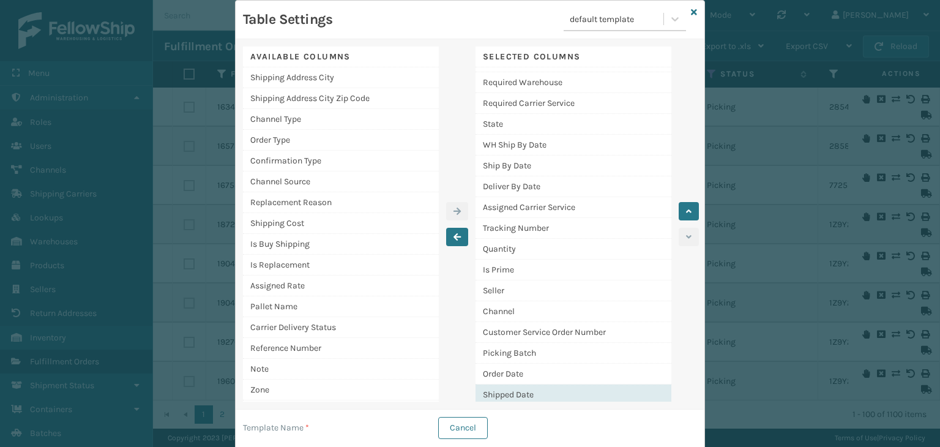
scroll to position [39, 0]
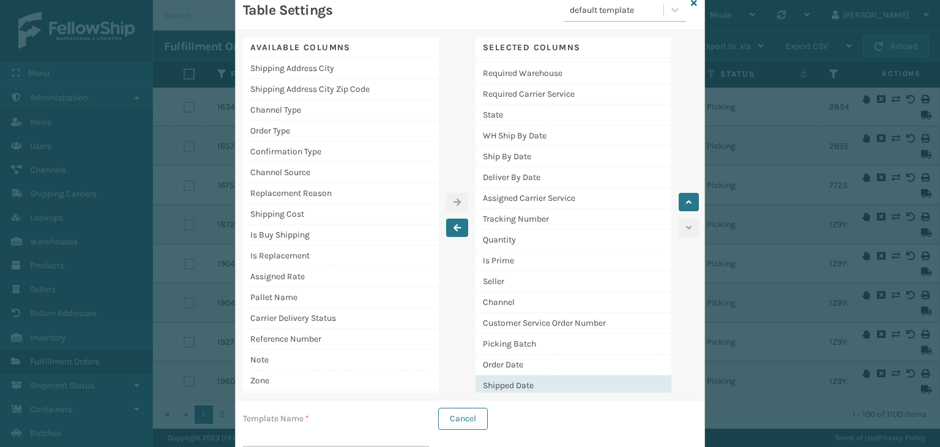
click at [262, 412] on label "Template Name *" at bounding box center [276, 418] width 66 height 13
click at [262, 425] on input "Template Name *" at bounding box center [336, 436] width 186 height 22
click at [258, 422] on label "Template Name *" at bounding box center [276, 418] width 66 height 13
click at [258, 425] on input "Template Name *" at bounding box center [336, 436] width 186 height 22
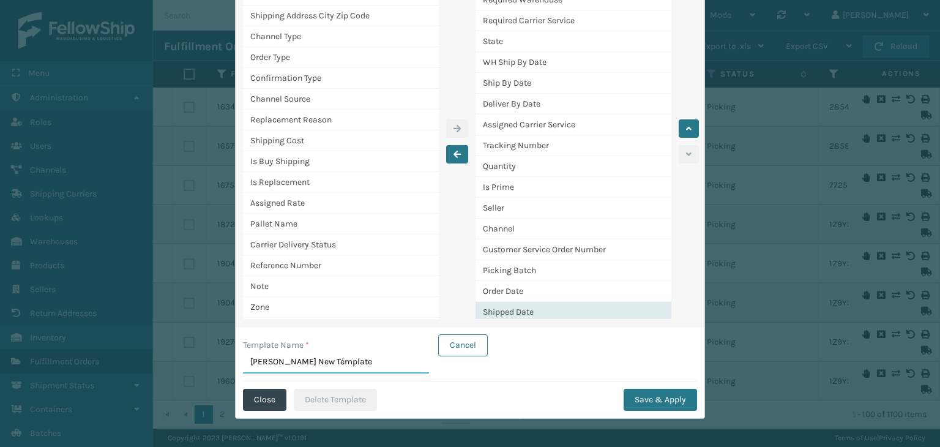
scroll to position [113, 0]
type input "[PERSON_NAME] New Témplate"
click at [653, 401] on button "Save & Apply" at bounding box center [659, 399] width 73 height 22
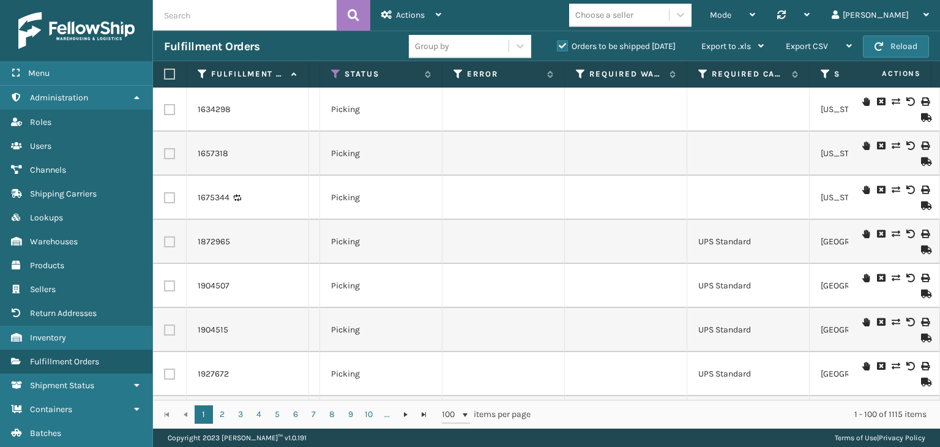
scroll to position [0, 378]
click at [512, 127] on td at bounding box center [502, 109] width 122 height 44
click at [510, 77] on label "Error" at bounding box center [502, 74] width 74 height 11
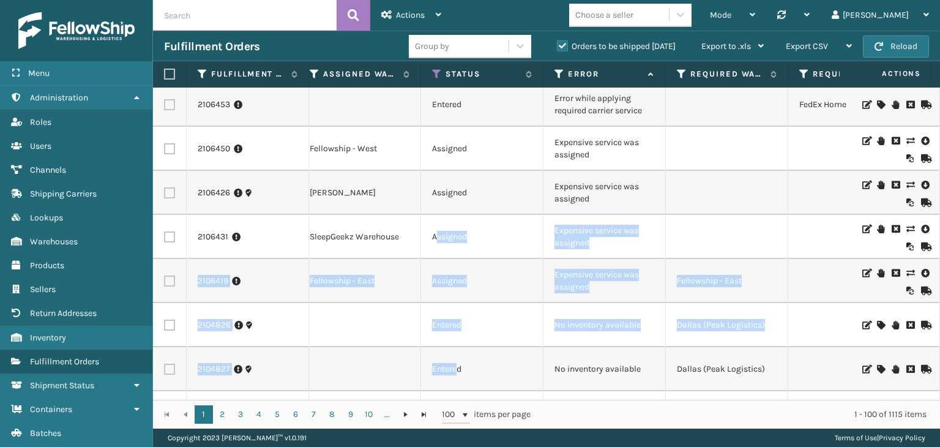
drag, startPoint x: 434, startPoint y: 390, endPoint x: 456, endPoint y: 389, distance: 21.5
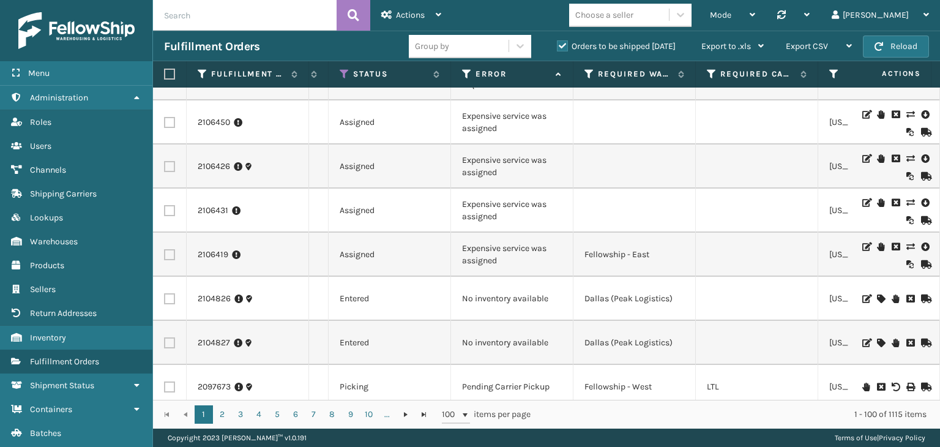
click at [622, 116] on td at bounding box center [634, 122] width 122 height 44
